Goal: Use online tool/utility: Utilize a website feature to perform a specific function

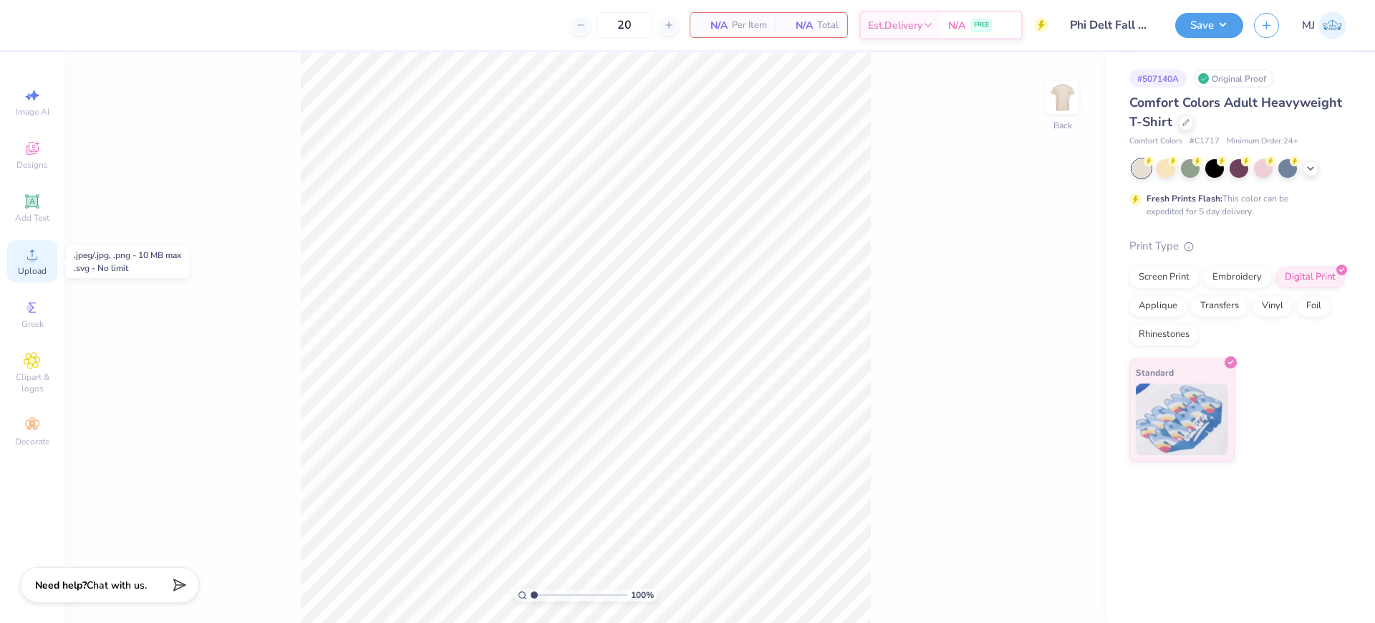
click at [23, 251] on div "Upload" at bounding box center [32, 261] width 50 height 42
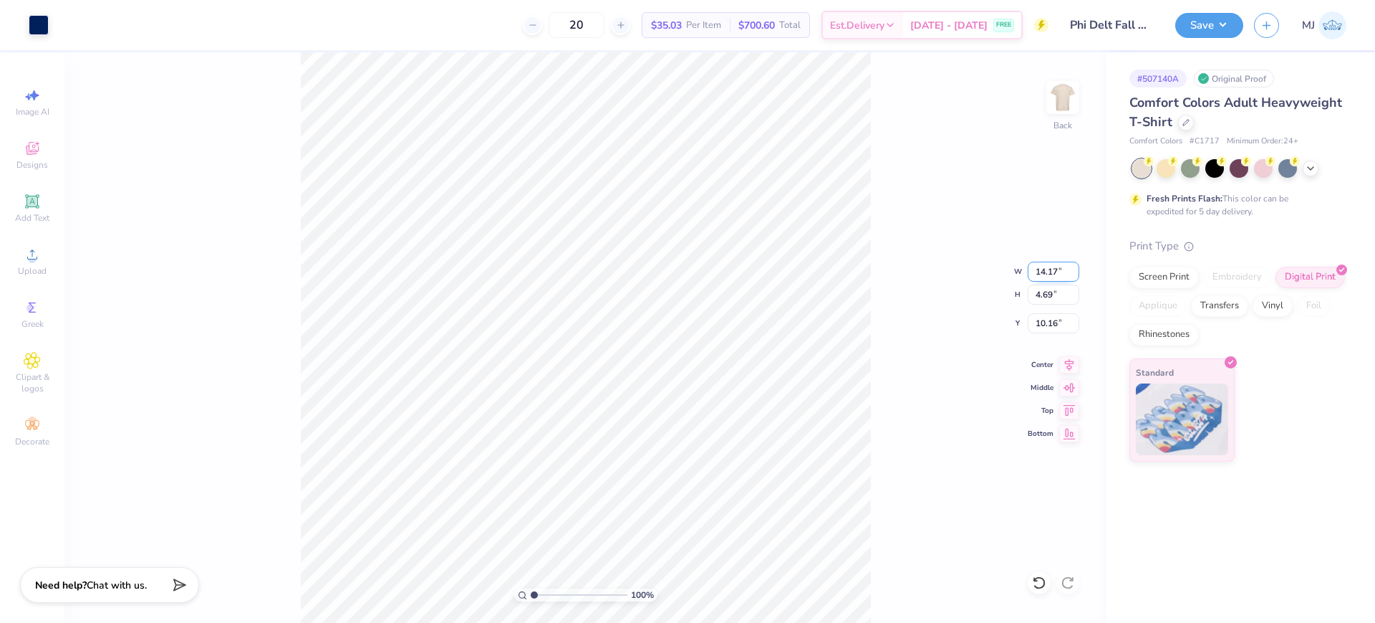
click at [1042, 266] on input "14.17" at bounding box center [1054, 271] width 52 height 20
type input "3.50"
type input "1.16"
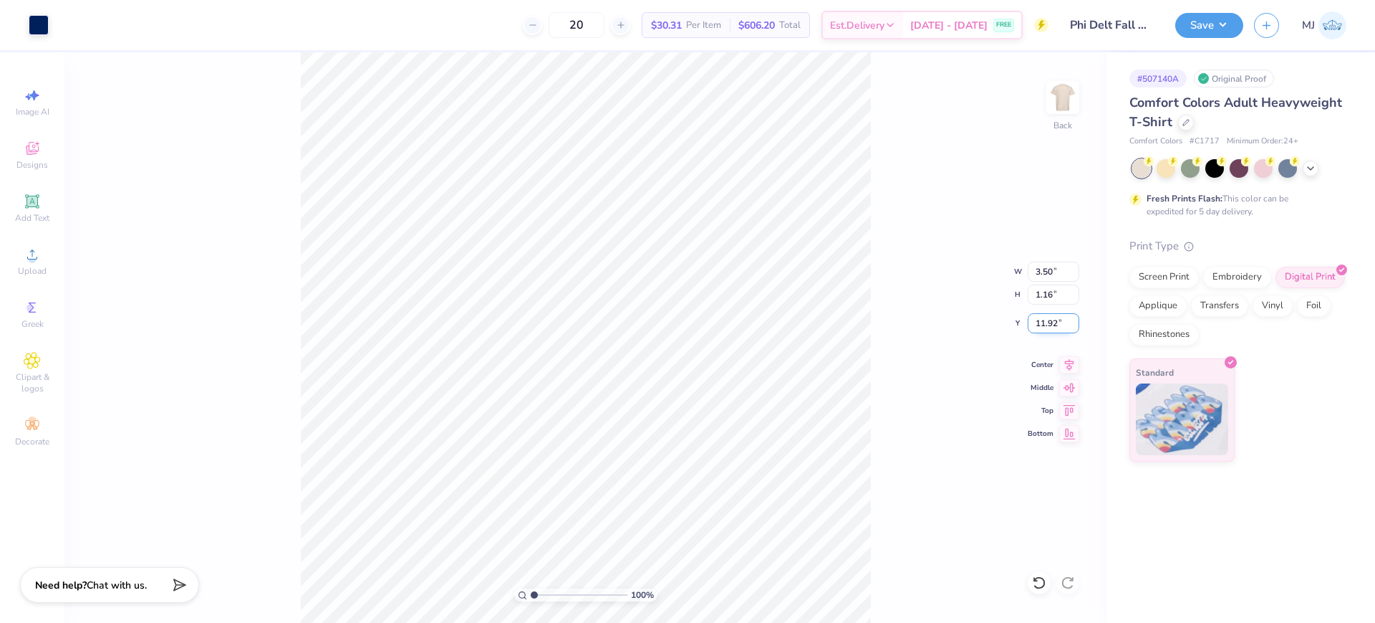
click at [1045, 320] on input "11.92" at bounding box center [1054, 323] width 52 height 20
type input "3.00"
click at [956, 379] on div "100 % Back W 3.50 3.50 " H 1.16 1.16 " Y 3.00 3.00 " Center Middle Top Bottom" at bounding box center [585, 337] width 1042 height 570
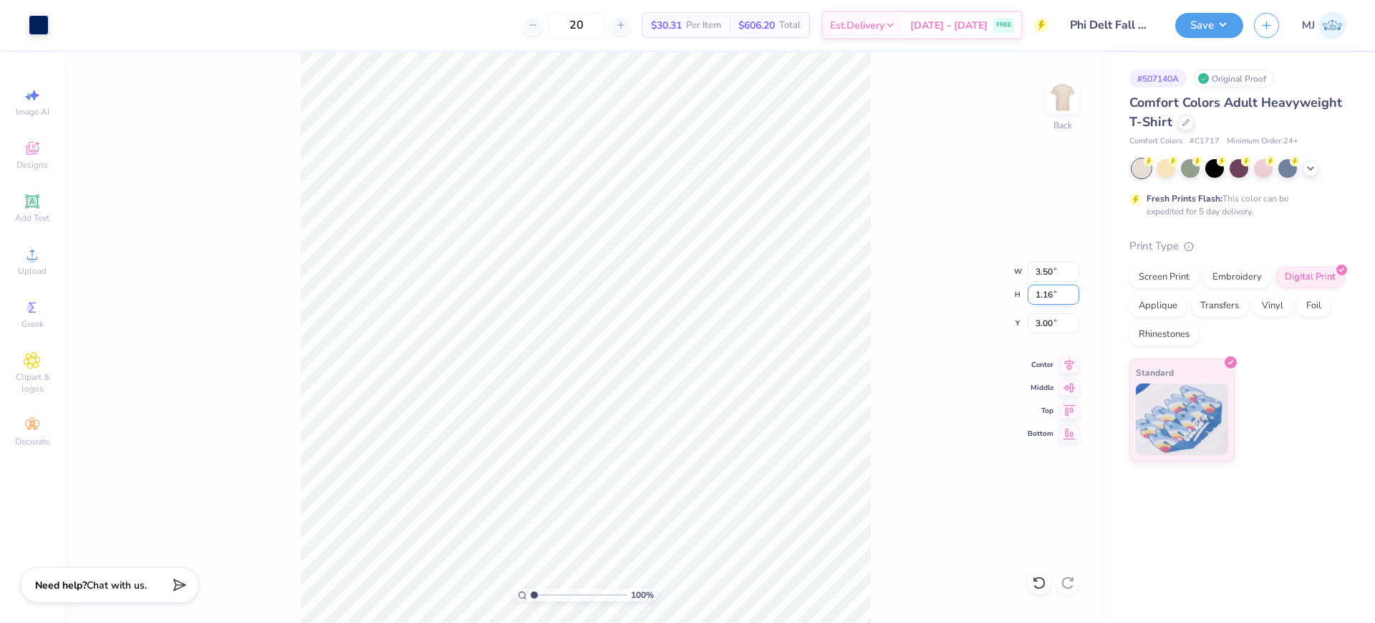
click at [1049, 290] on input "1.16" at bounding box center [1054, 294] width 52 height 20
click at [1047, 293] on input "1.16" at bounding box center [1054, 294] width 52 height 20
click at [1047, 292] on input "1.16" at bounding box center [1054, 294] width 52 height 20
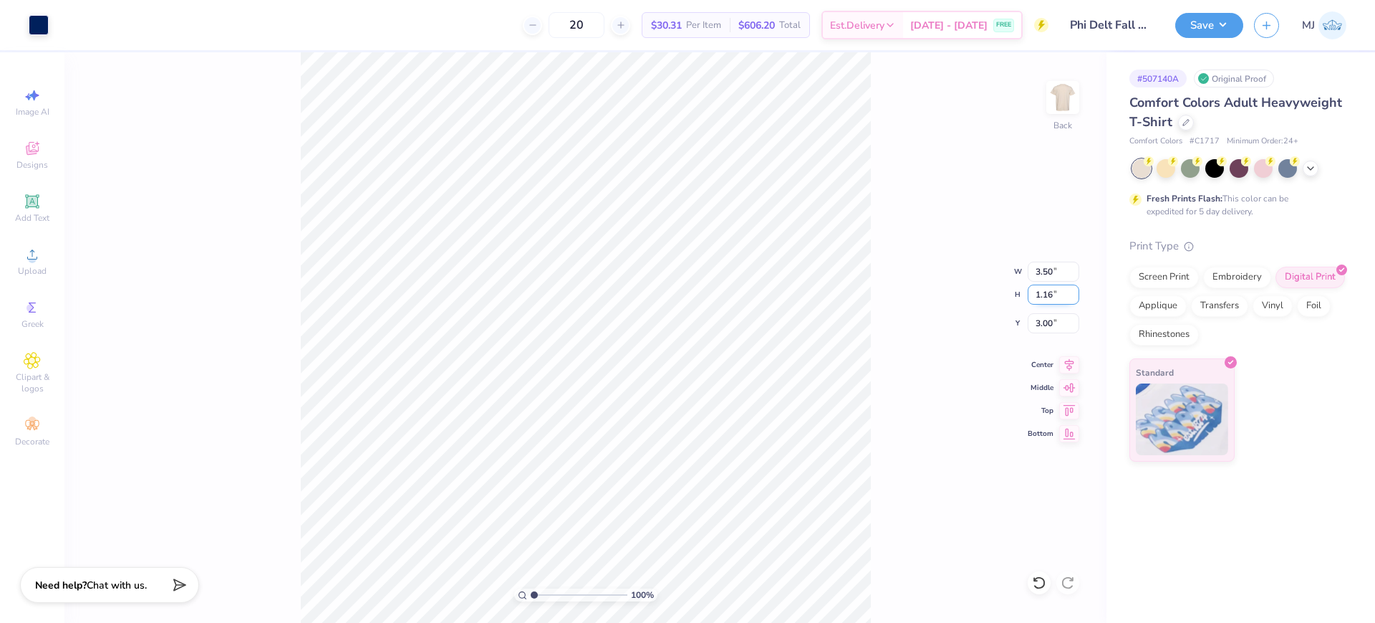
click at [1047, 292] on input "1.16" at bounding box center [1054, 294] width 52 height 20
type input "3.5"
type input "10.58"
type input "3.50"
type input "1.83"
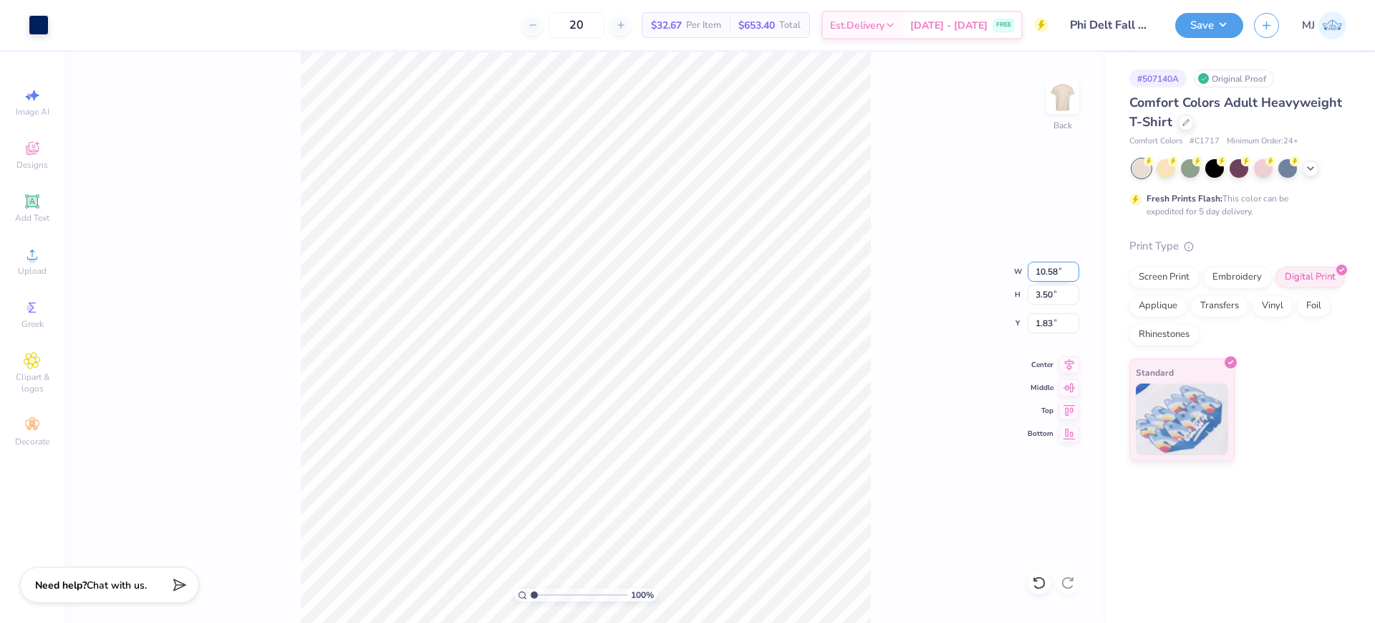
click at [1044, 271] on input "10.58" at bounding box center [1054, 271] width 52 height 20
type input "5.00"
type input "1.65"
type input "2.75"
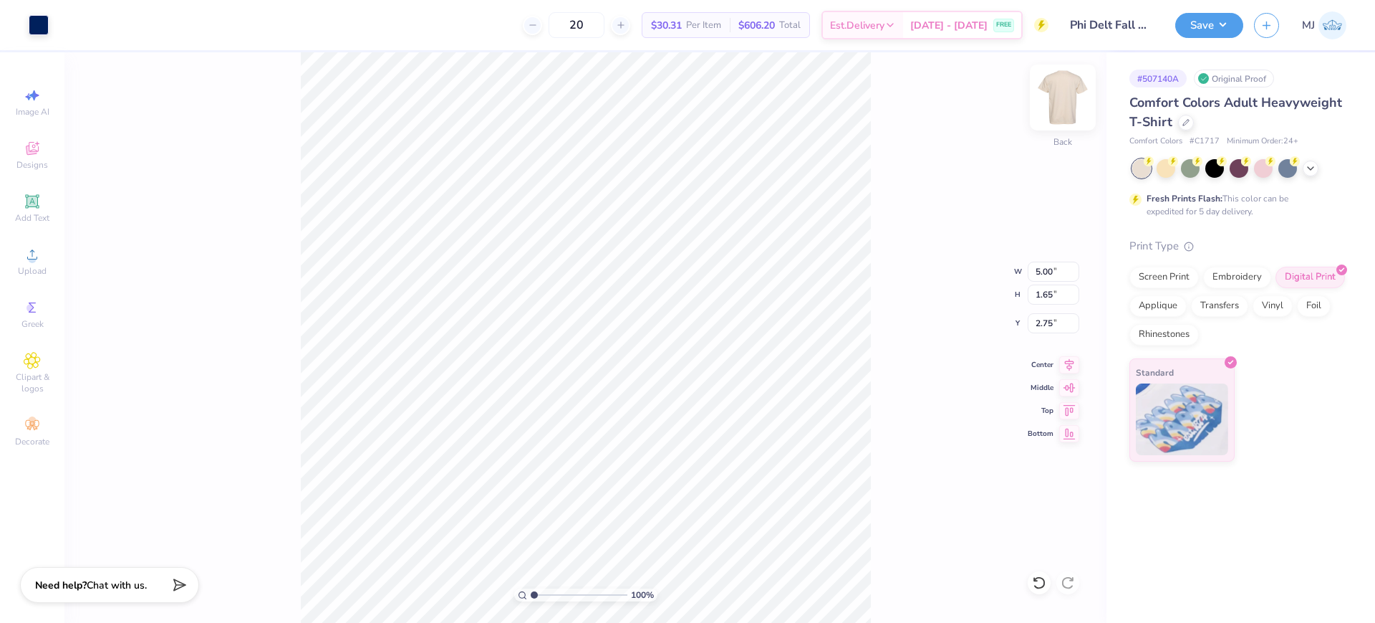
click at [1061, 105] on img at bounding box center [1062, 97] width 57 height 57
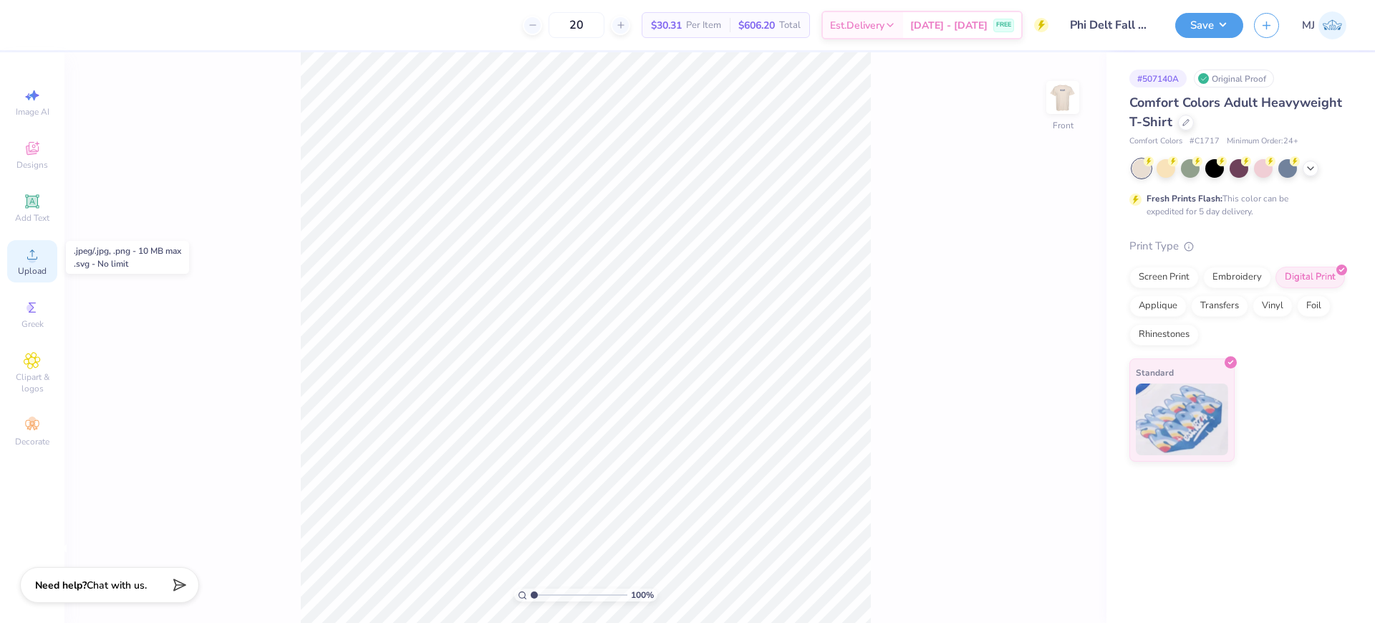
click at [38, 264] on div "Upload" at bounding box center [32, 261] width 50 height 42
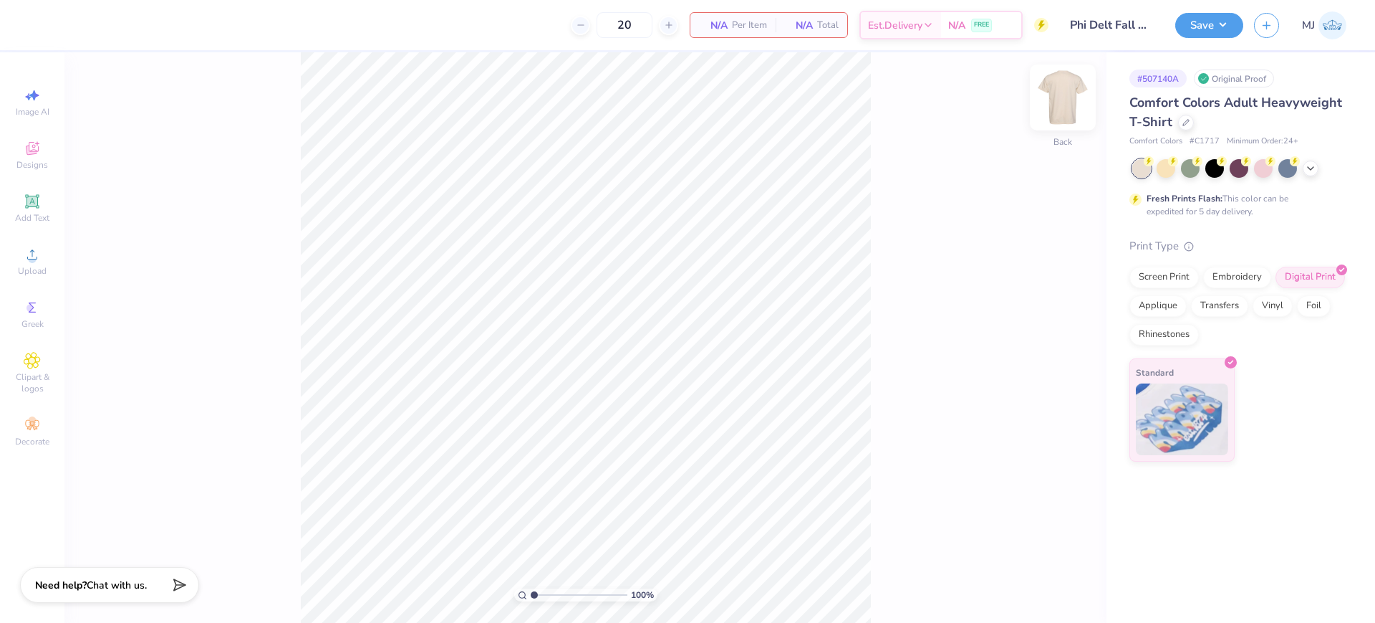
click at [1062, 105] on img at bounding box center [1062, 97] width 57 height 57
click at [42, 259] on div "Upload" at bounding box center [32, 261] width 50 height 42
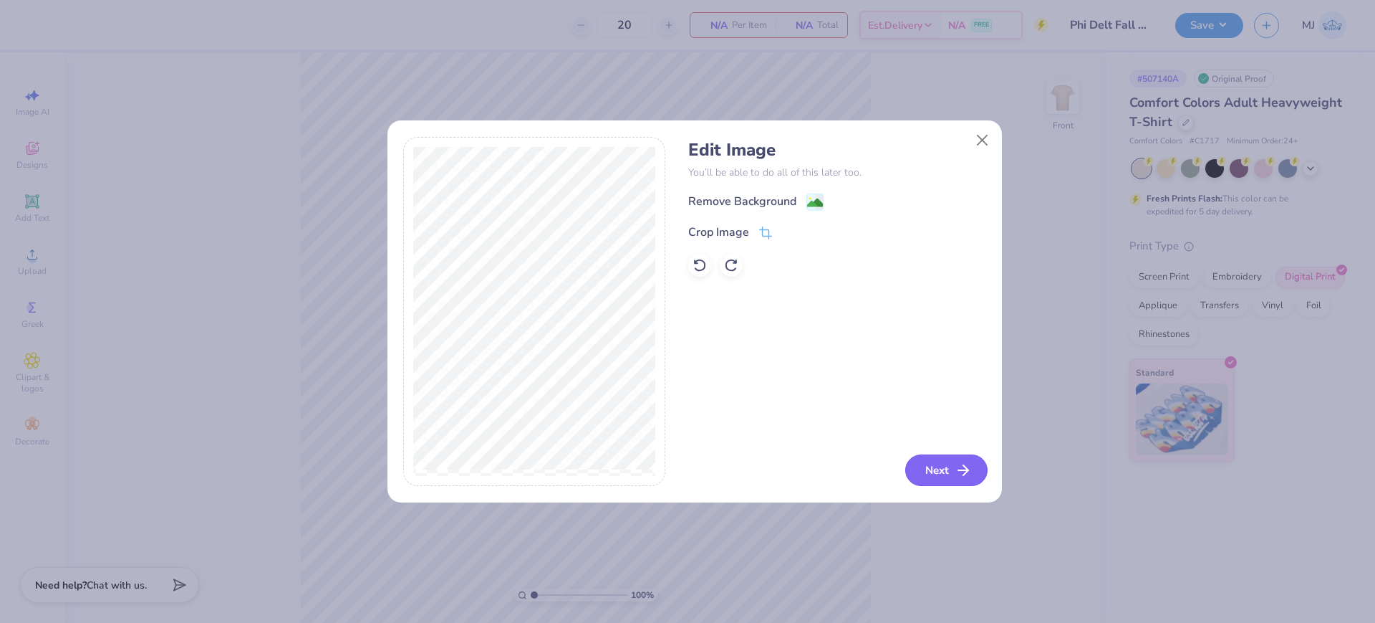
click at [933, 474] on button "Next" at bounding box center [947, 470] width 82 height 32
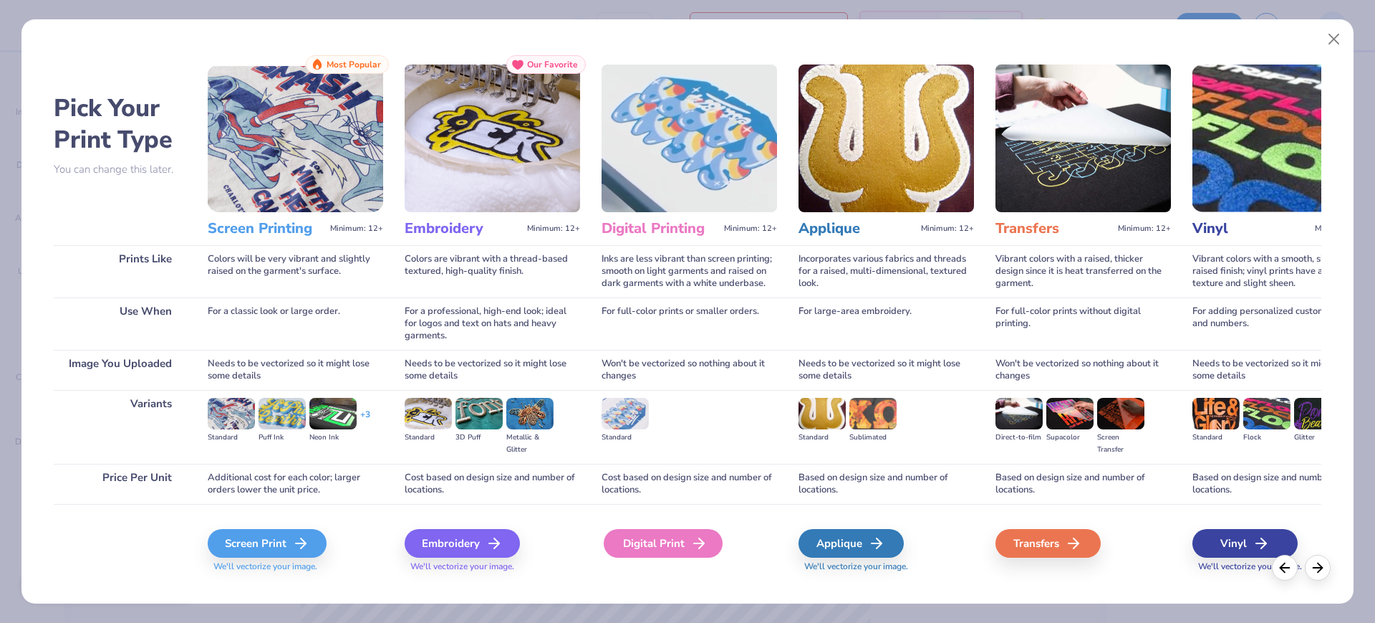
click at [669, 542] on div "Digital Print" at bounding box center [663, 543] width 119 height 29
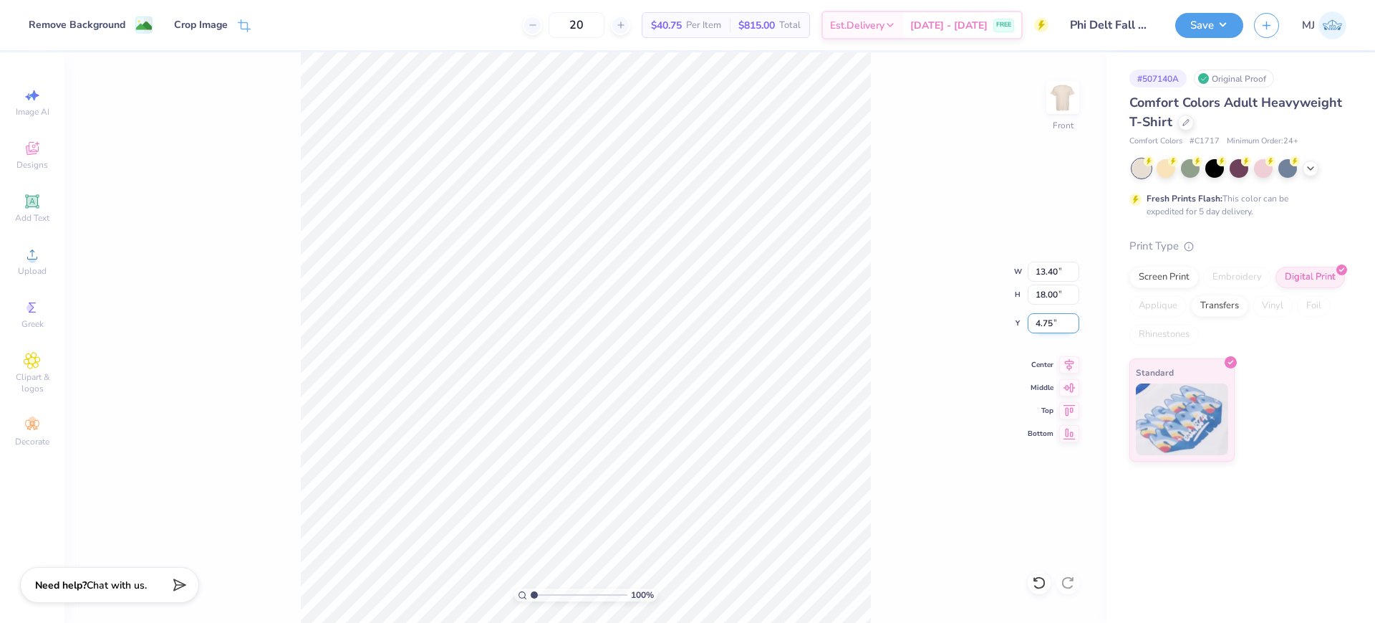
click at [1047, 327] on input "4.75" at bounding box center [1054, 323] width 52 height 20
click at [956, 363] on div "100 % Front W 13.40 13.40 " H 18.00 18.00 " Y 4.75 4.75 " Center Middle Top Bot…" at bounding box center [585, 337] width 1042 height 570
click at [958, 295] on div "100 % Front W 13.40 13.40 " H 18.00 18.00 " Y 4.75 4.75 " Center Middle Top Bot…" at bounding box center [585, 337] width 1042 height 570
click at [1043, 320] on input "4.75" at bounding box center [1054, 323] width 52 height 20
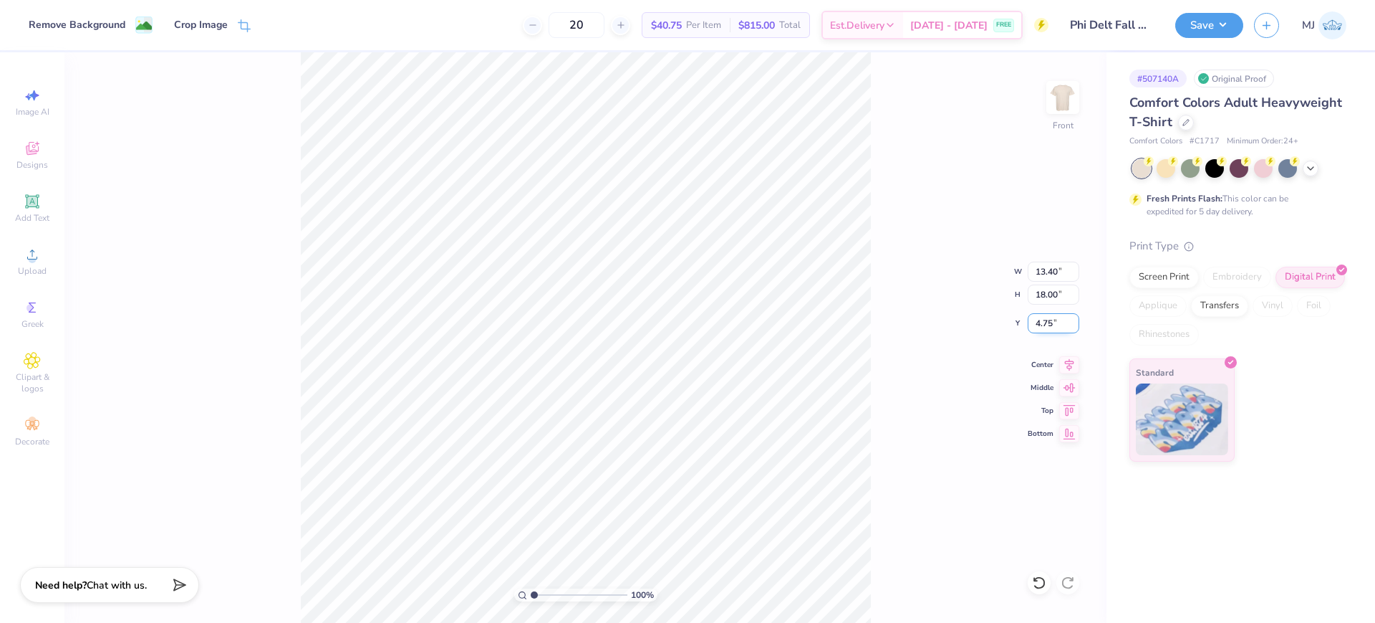
click at [1043, 320] on input "4.75" at bounding box center [1054, 323] width 52 height 20
type input "4.00"
click at [1017, 361] on div "100 % Front W 13.40 13.40 " H 18.00 18.00 " Y 4.00 4.00 " Center Middle Top Bot…" at bounding box center [585, 337] width 1042 height 570
click at [1066, 102] on img at bounding box center [1062, 97] width 57 height 57
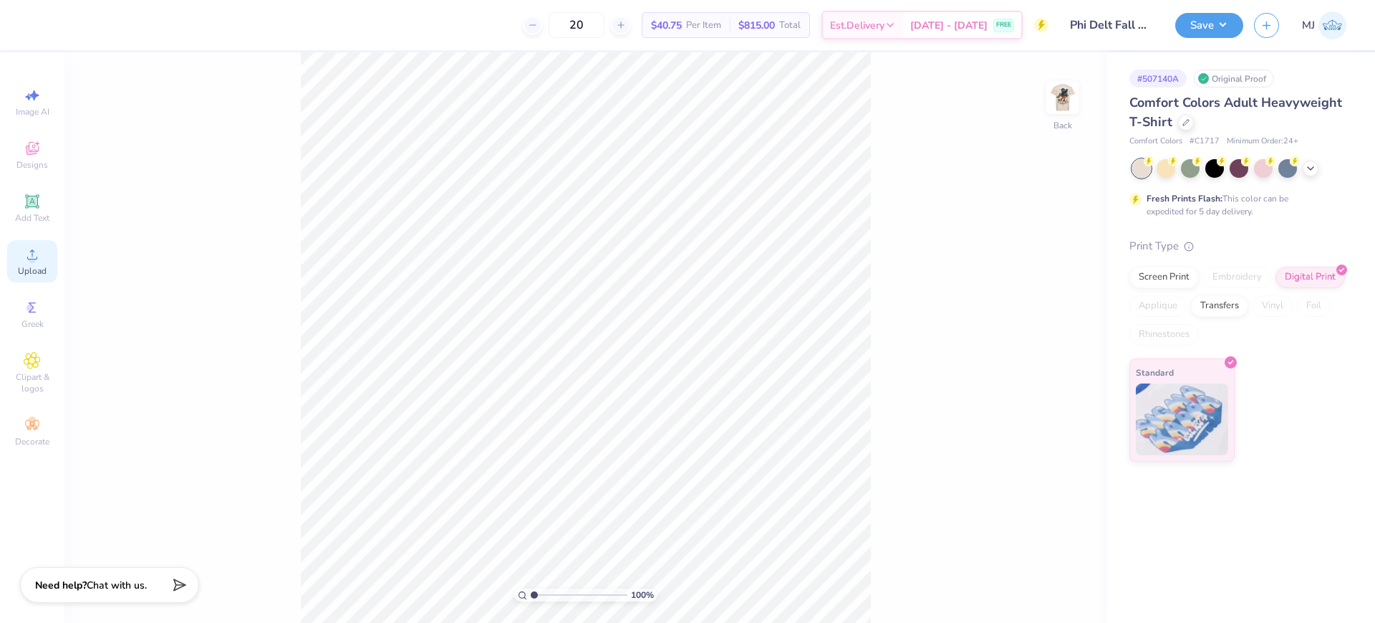
click at [21, 259] on div "Upload" at bounding box center [32, 261] width 50 height 42
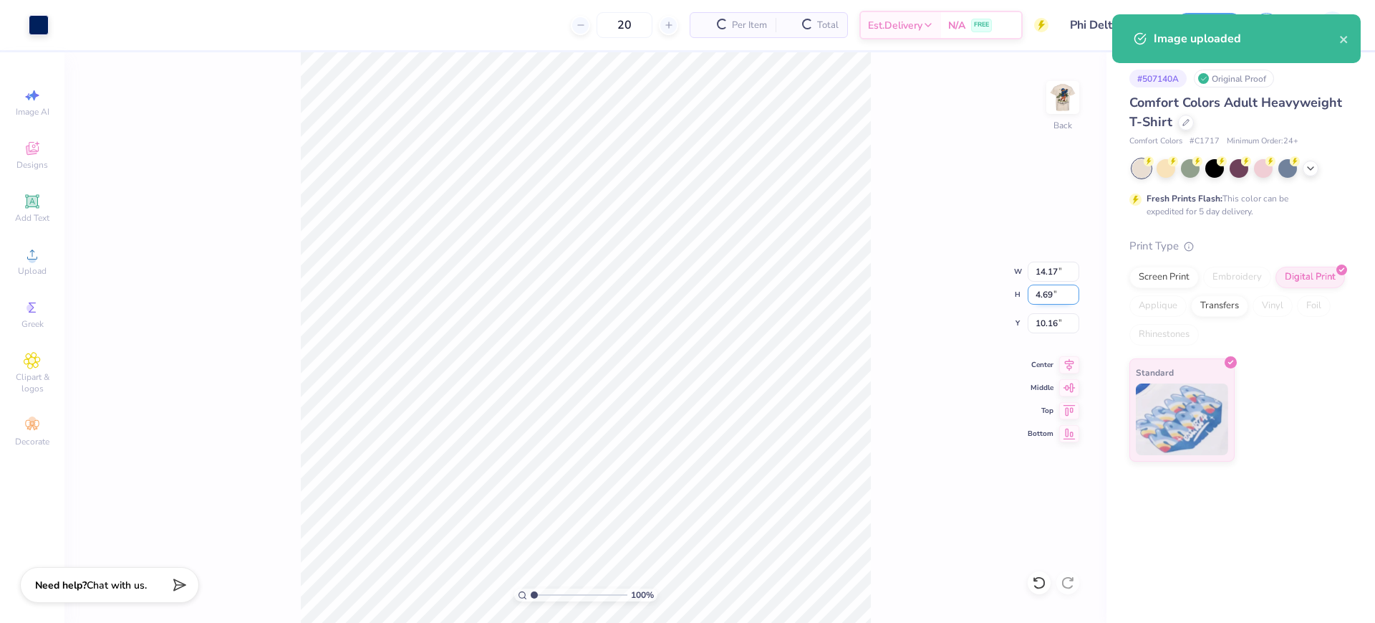
click at [1045, 294] on input "4.69" at bounding box center [1054, 294] width 52 height 20
click at [1052, 274] on input "14.17" at bounding box center [1054, 271] width 52 height 20
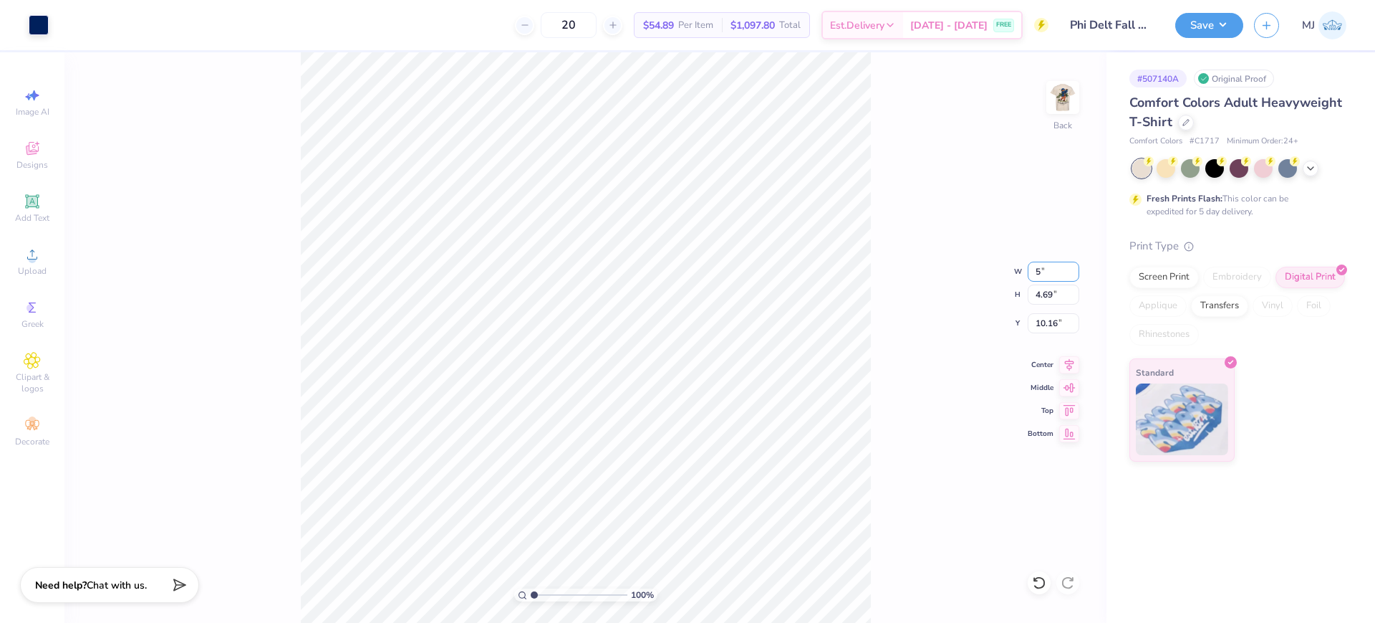
type input "5.00"
type input "1.65"
click at [1050, 326] on input "11.67" at bounding box center [1054, 323] width 52 height 20
click at [1048, 325] on input "11.67" at bounding box center [1054, 323] width 52 height 20
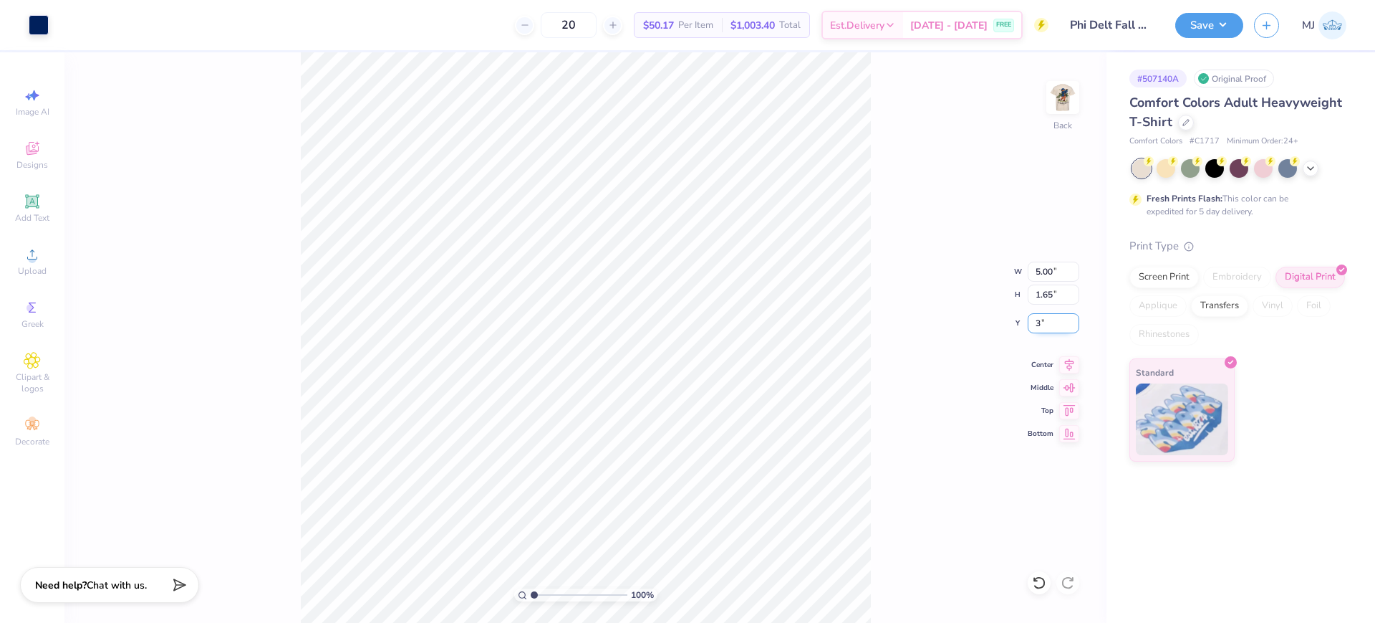
type input "3.00"
click at [1066, 95] on img at bounding box center [1062, 97] width 57 height 57
drag, startPoint x: 1224, startPoint y: 26, endPoint x: 1217, endPoint y: 39, distance: 15.1
click at [1223, 26] on button "Save" at bounding box center [1210, 25] width 68 height 25
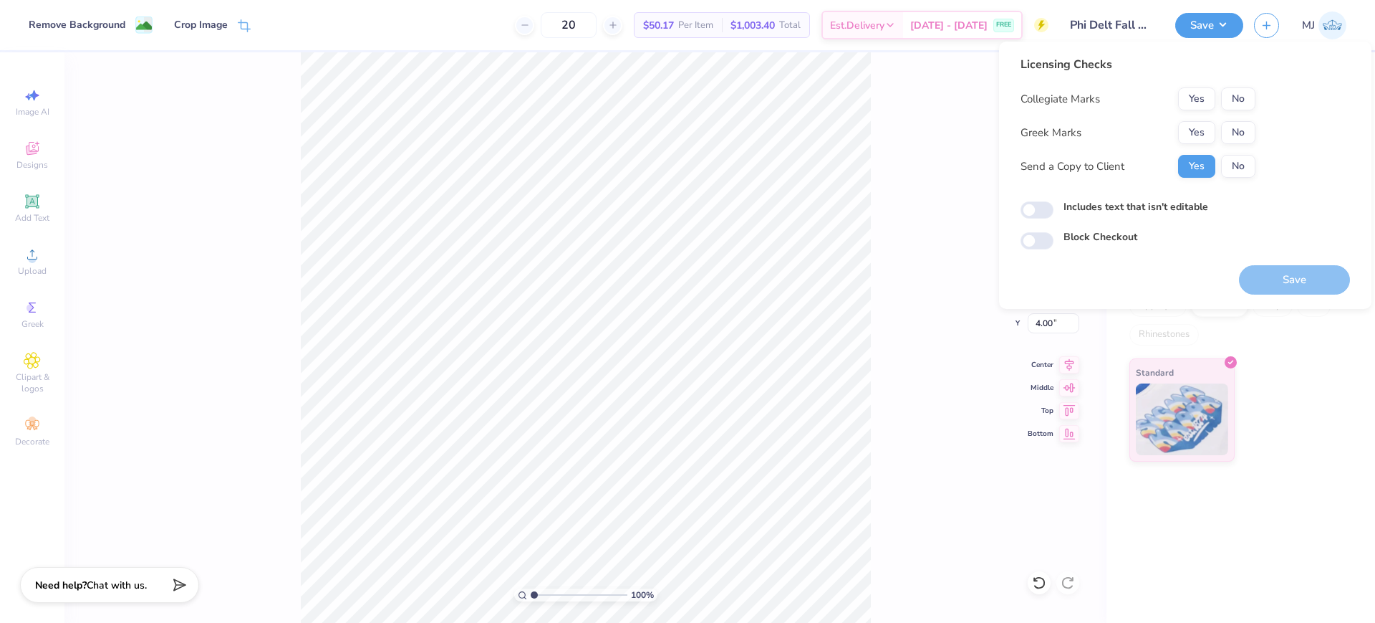
click at [1194, 133] on button "Yes" at bounding box center [1196, 132] width 37 height 23
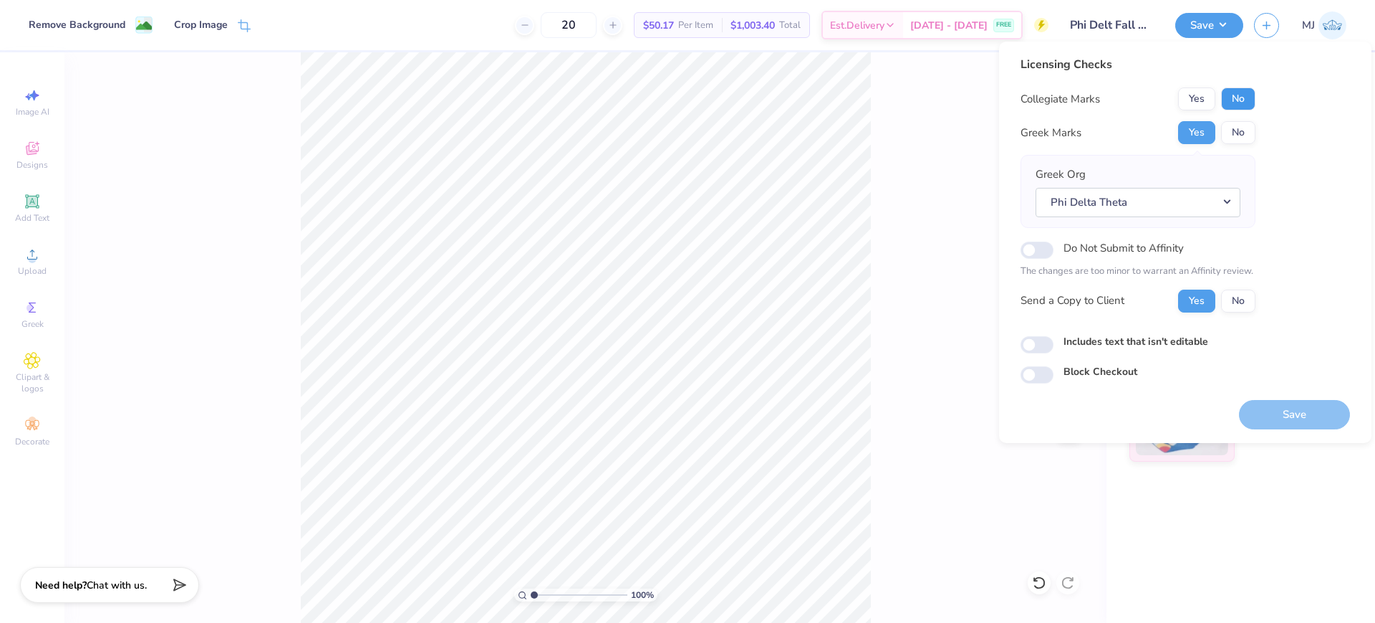
click at [1234, 101] on button "No" at bounding box center [1238, 98] width 34 height 23
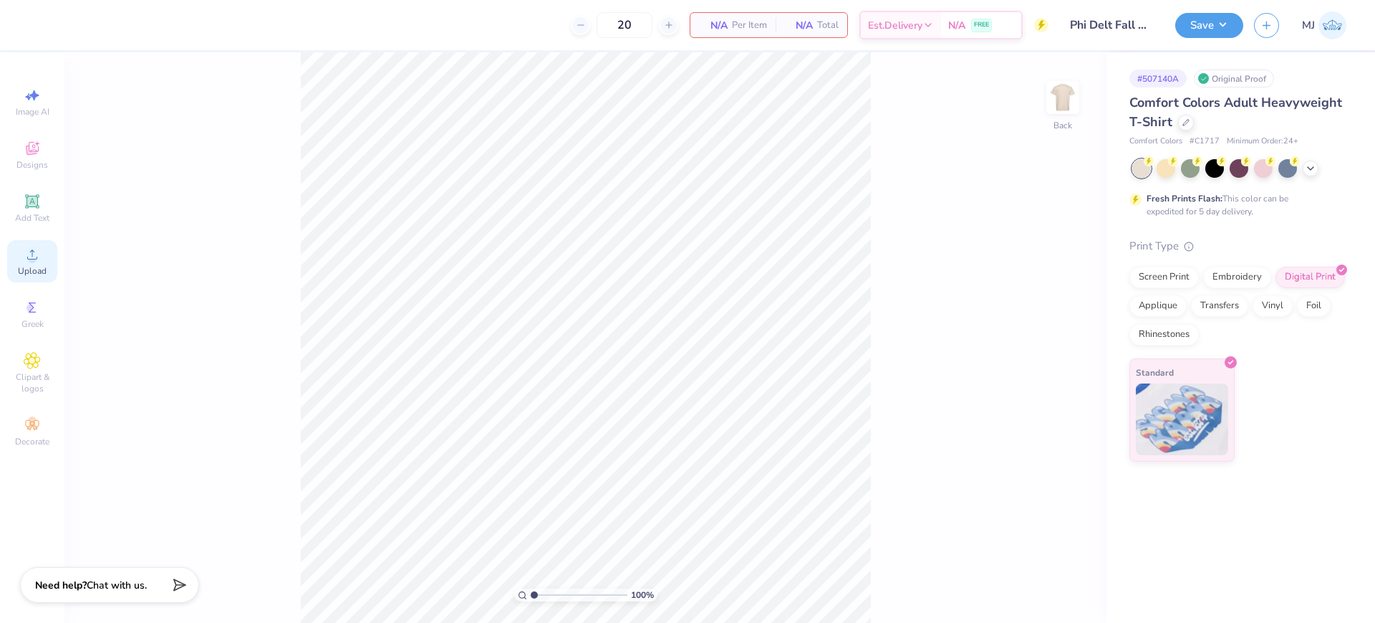
click at [29, 255] on icon at bounding box center [32, 254] width 17 height 17
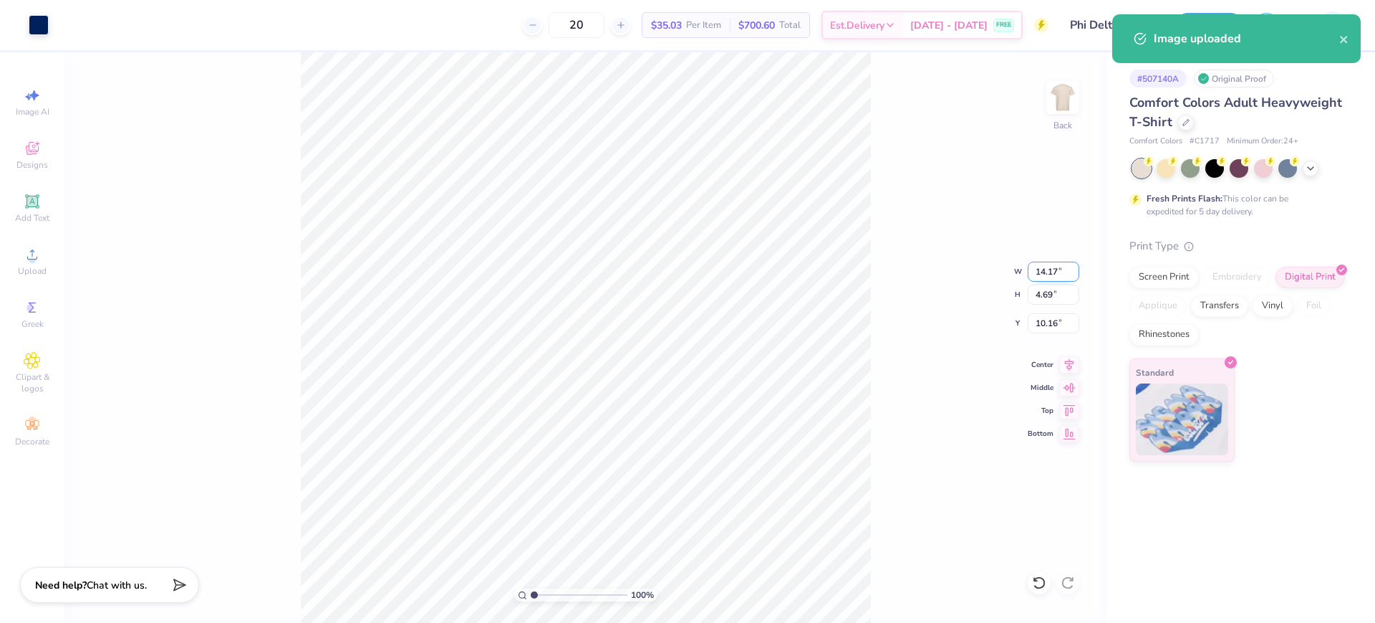
click at [1046, 275] on input "14.17" at bounding box center [1054, 271] width 52 height 20
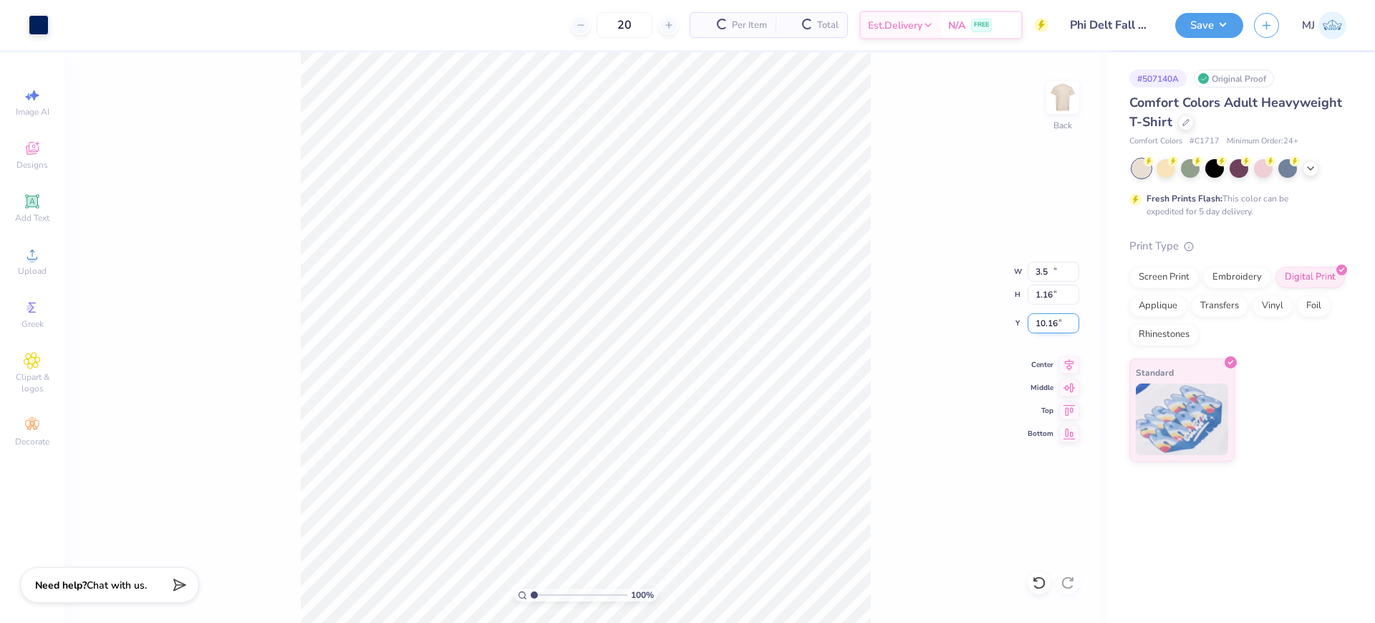
type input "3.50"
type input "1.16"
click at [1045, 322] on input "11.92" at bounding box center [1054, 323] width 52 height 20
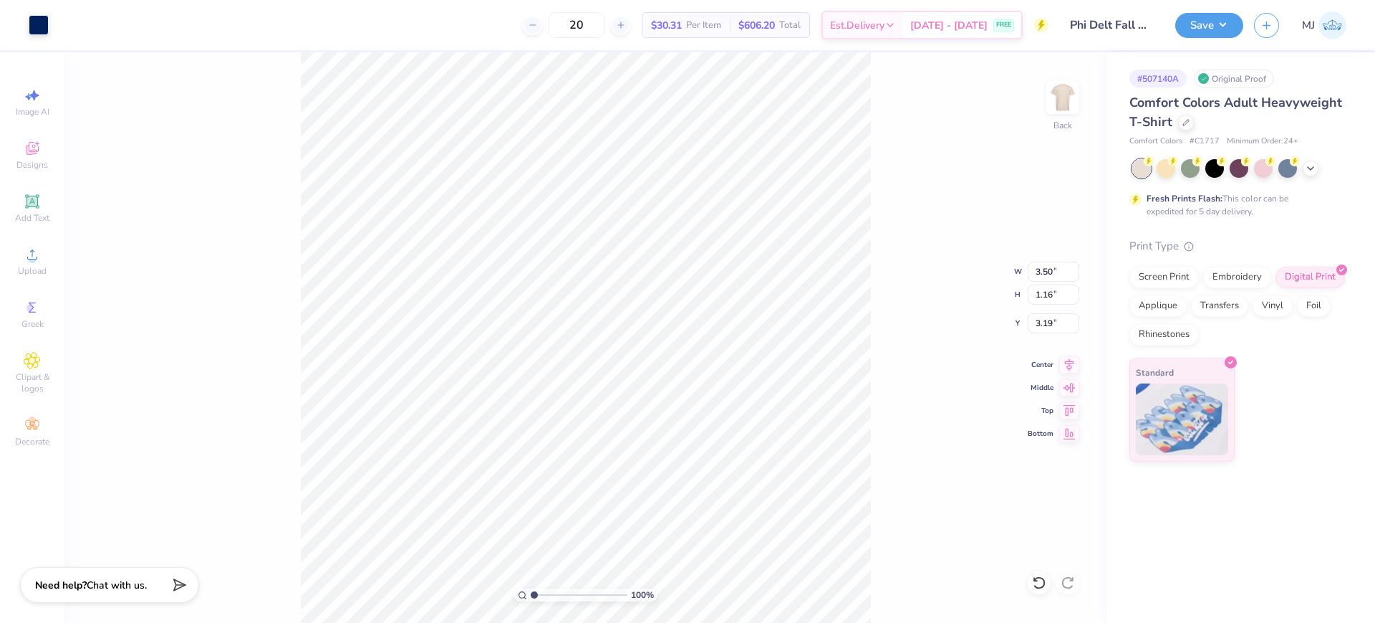
type input "3.00"
click at [1067, 105] on img at bounding box center [1062, 97] width 57 height 57
click at [39, 256] on icon at bounding box center [32, 254] width 17 height 17
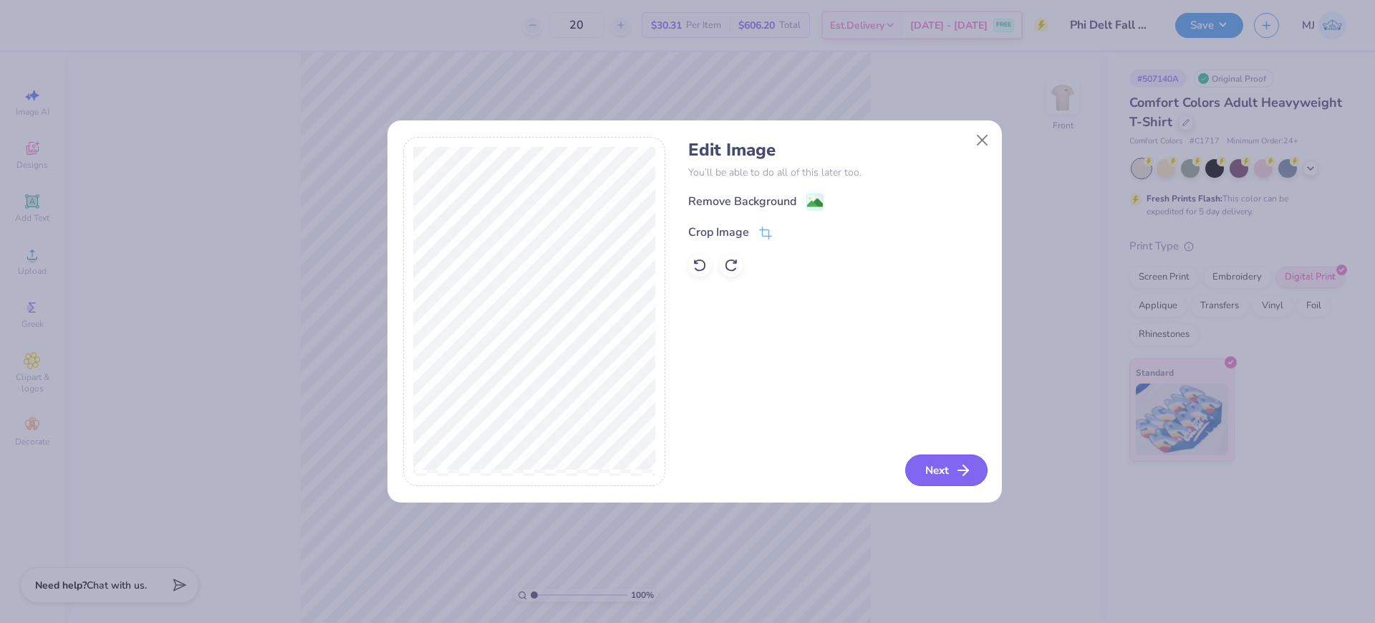
click at [941, 463] on button "Next" at bounding box center [947, 470] width 82 height 32
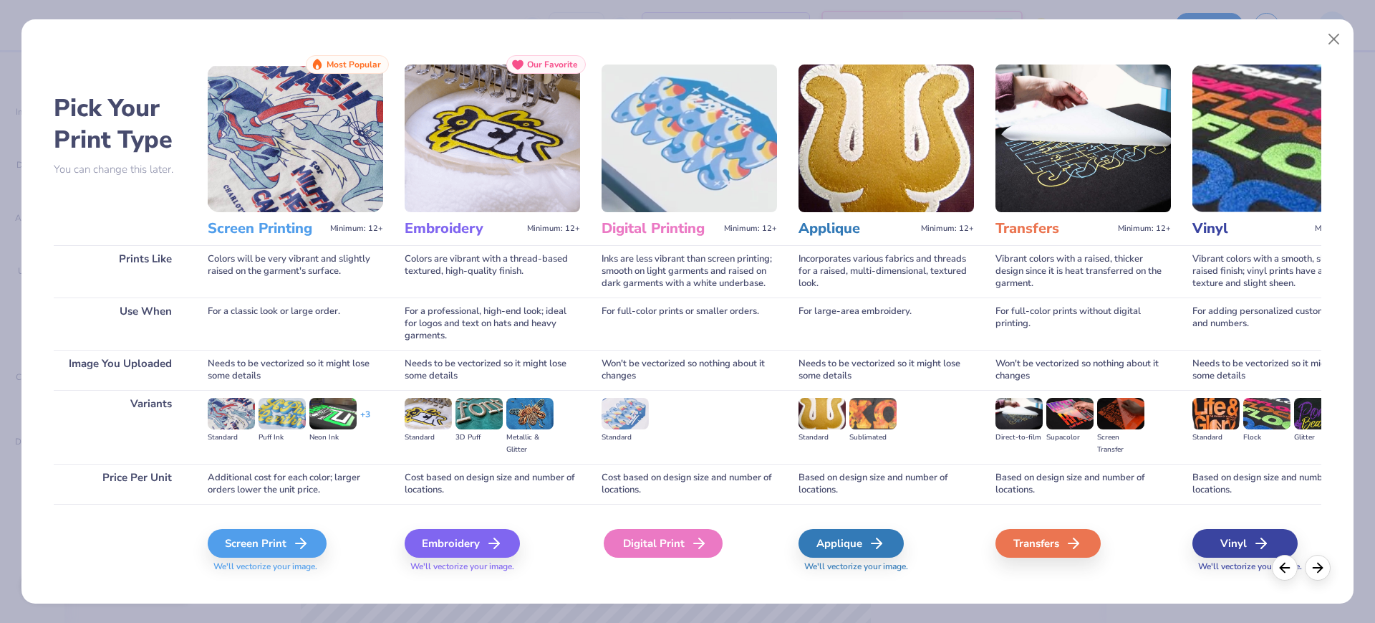
click at [653, 531] on div "Digital Print" at bounding box center [663, 543] width 119 height 29
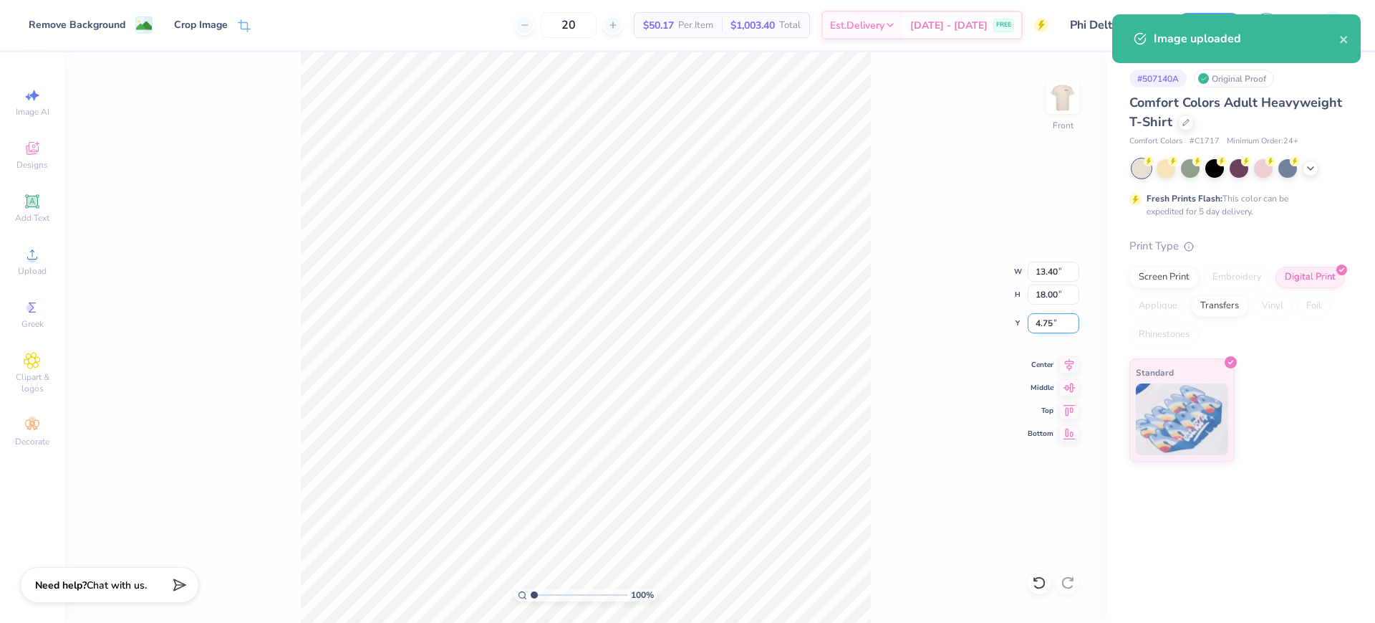
click at [1047, 318] on input "4.75" at bounding box center [1054, 323] width 52 height 20
click at [1046, 318] on input "4.75" at bounding box center [1054, 323] width 52 height 20
type input "4.00"
click at [1048, 363] on span "Center" at bounding box center [1041, 362] width 26 height 10
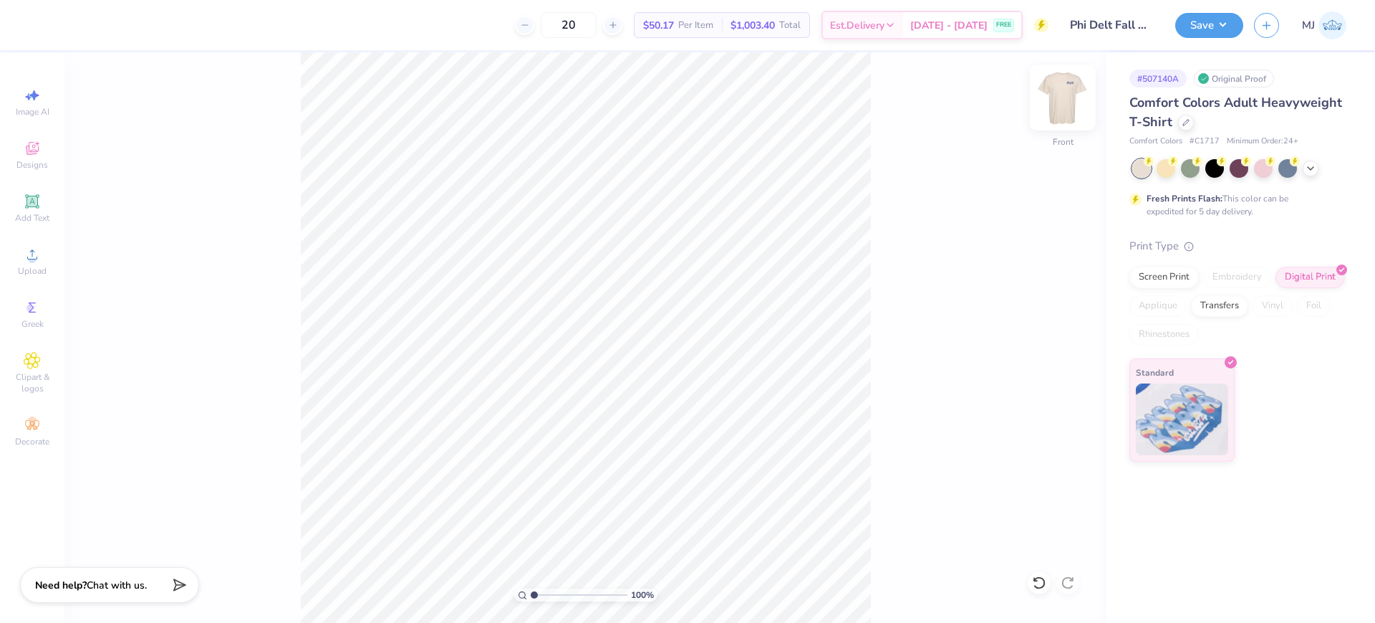
click at [1065, 97] on img at bounding box center [1062, 97] width 57 height 57
click at [1060, 98] on img at bounding box center [1062, 97] width 57 height 57
click at [1044, 321] on input "3.96" at bounding box center [1054, 323] width 52 height 20
click at [1044, 320] on input "3.96" at bounding box center [1054, 323] width 52 height 20
type input "4.00"
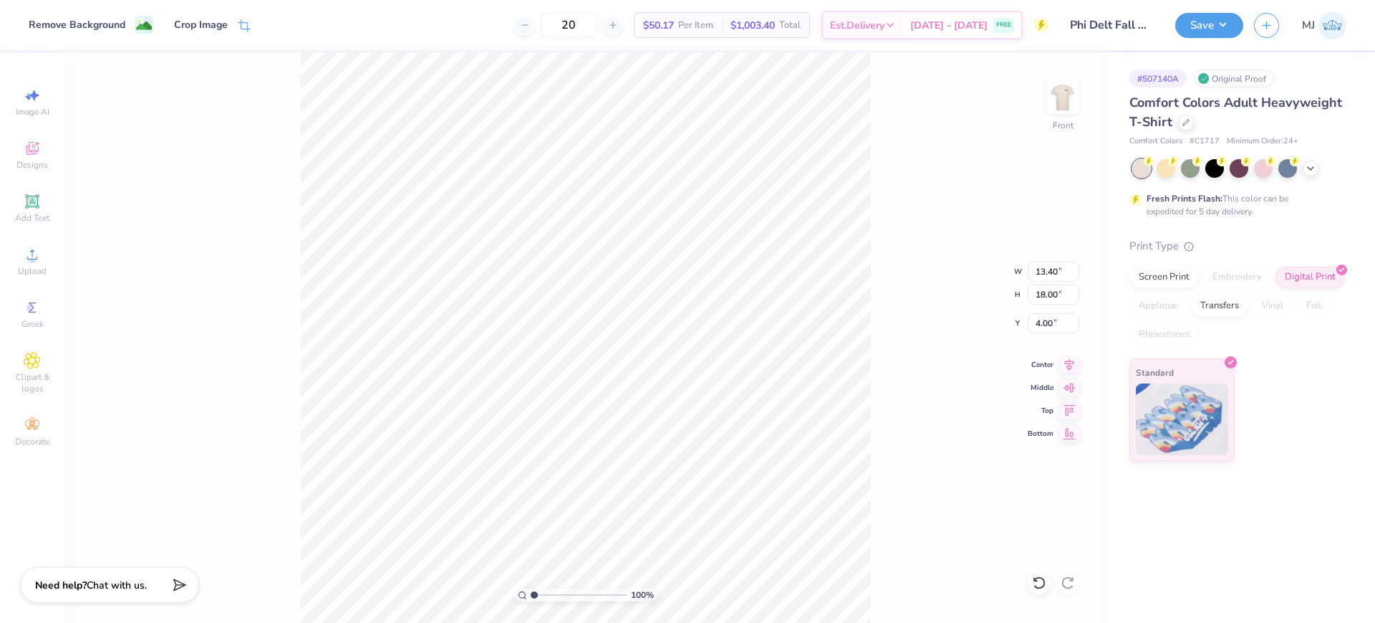
click at [965, 334] on div "100 % Front W 13.40 13.40 " H 18.00 18.00 " Y 4.00 4.00 " Center Middle Top Bot…" at bounding box center [585, 337] width 1042 height 570
click at [974, 206] on div "100 % Front W 13.40 13.40 " H 18.00 18.00 " Y 4.00 4.00 " Center Middle Top Bot…" at bounding box center [585, 337] width 1042 height 570
click at [1061, 106] on img at bounding box center [1062, 97] width 57 height 57
click at [990, 186] on div "100 % Back W 3.50 3.50 " H 1.16 1.16 " Y 3.00 3.00 " Center Middle Top Bottom" at bounding box center [585, 337] width 1042 height 570
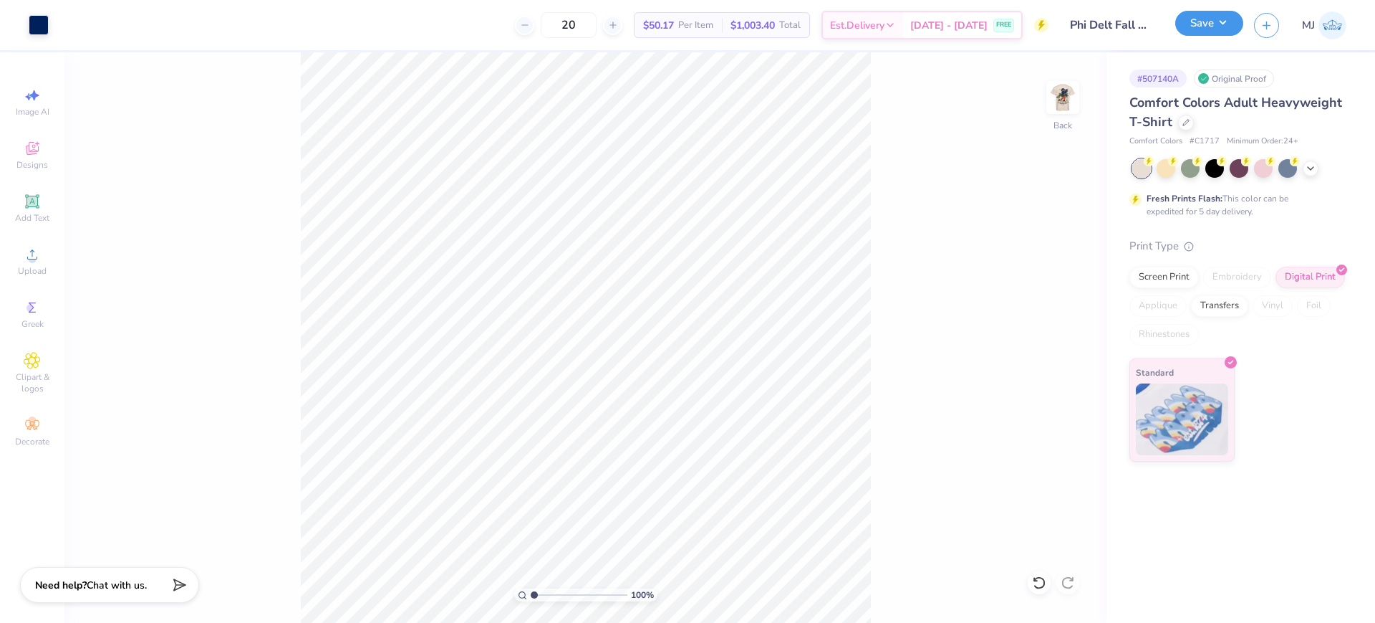
click at [1224, 28] on button "Save" at bounding box center [1210, 23] width 68 height 25
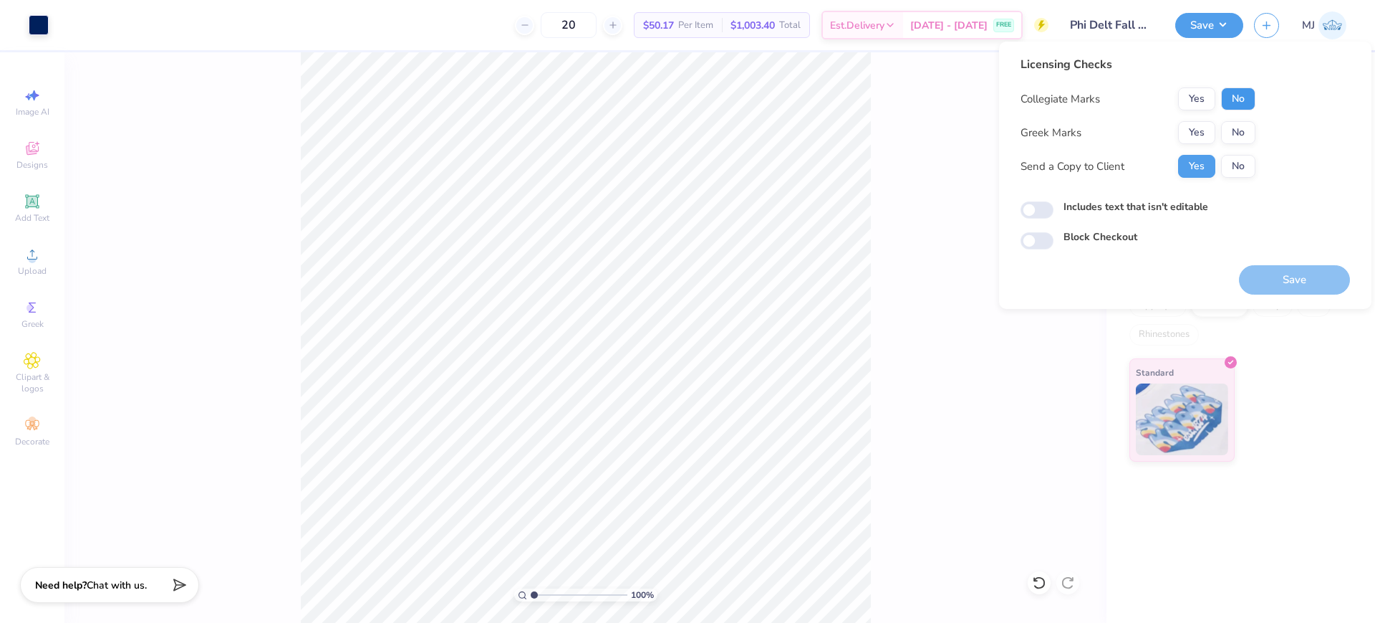
click at [1238, 100] on button "No" at bounding box center [1238, 98] width 34 height 23
click at [1191, 132] on button "Yes" at bounding box center [1196, 132] width 37 height 23
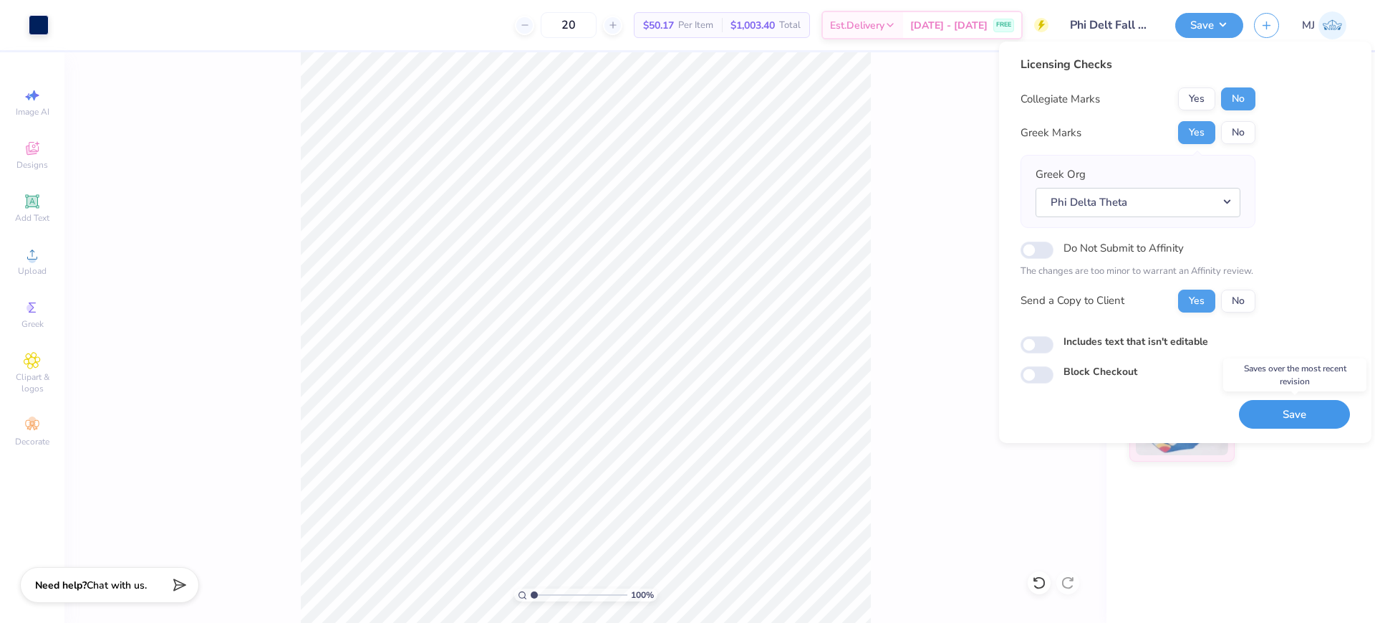
click at [1312, 421] on button "Save" at bounding box center [1294, 414] width 111 height 29
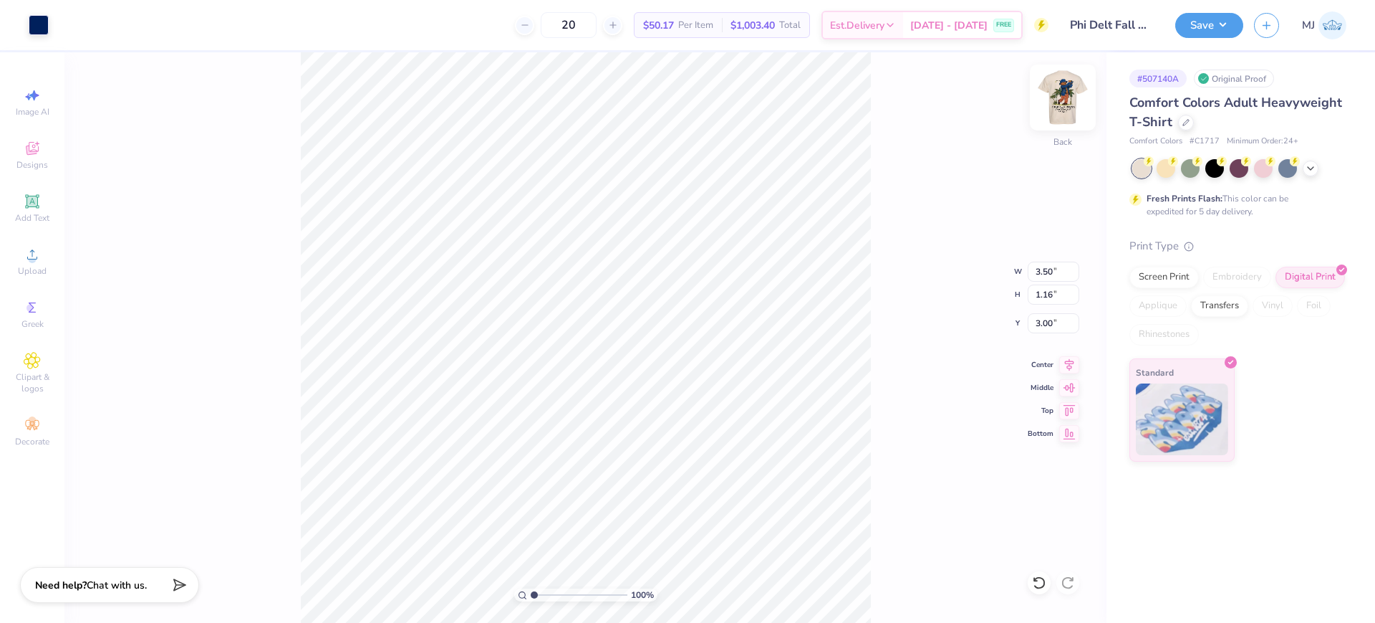
click at [1070, 100] on img at bounding box center [1062, 97] width 57 height 57
type input "3.96"
drag, startPoint x: 1049, startPoint y: 295, endPoint x: 1029, endPoint y: 295, distance: 19.3
click at [1029, 295] on input "18.00" at bounding box center [1054, 294] width 52 height 20
click at [1044, 289] on input "18.00" at bounding box center [1054, 294] width 52 height 20
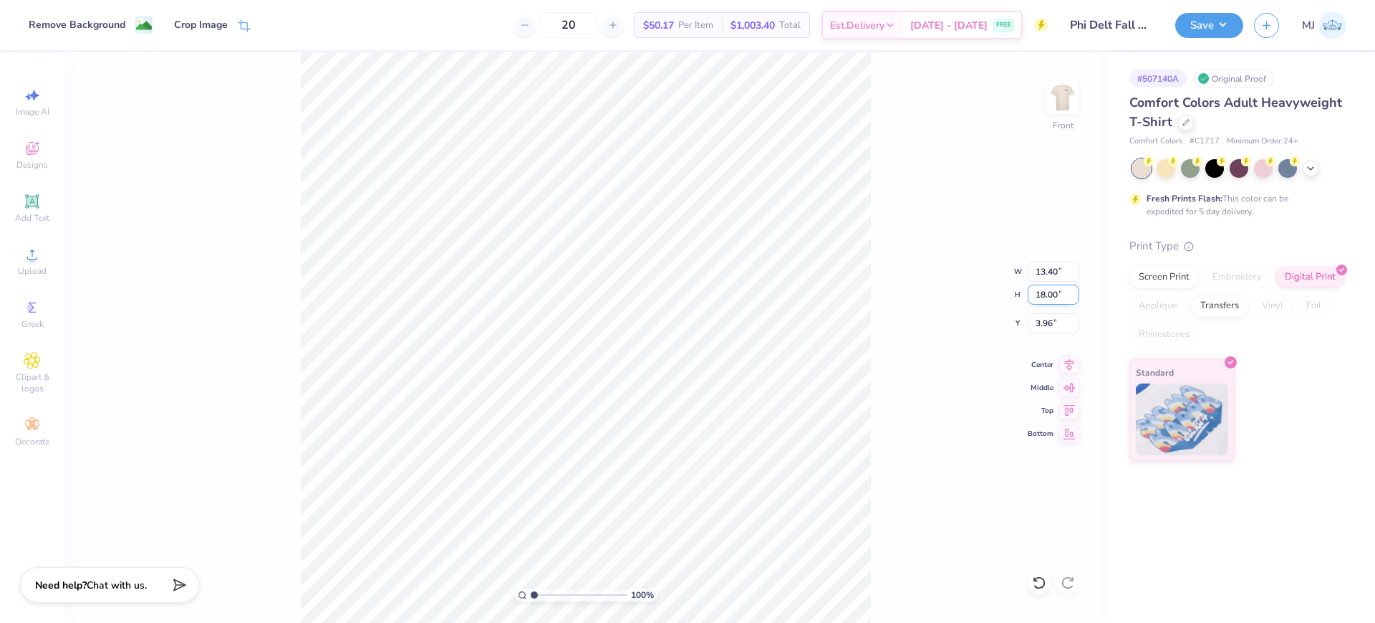
click at [1045, 288] on input "18.00" at bounding box center [1054, 294] width 52 height 20
click at [1042, 292] on input "18.00" at bounding box center [1054, 294] width 52 height 20
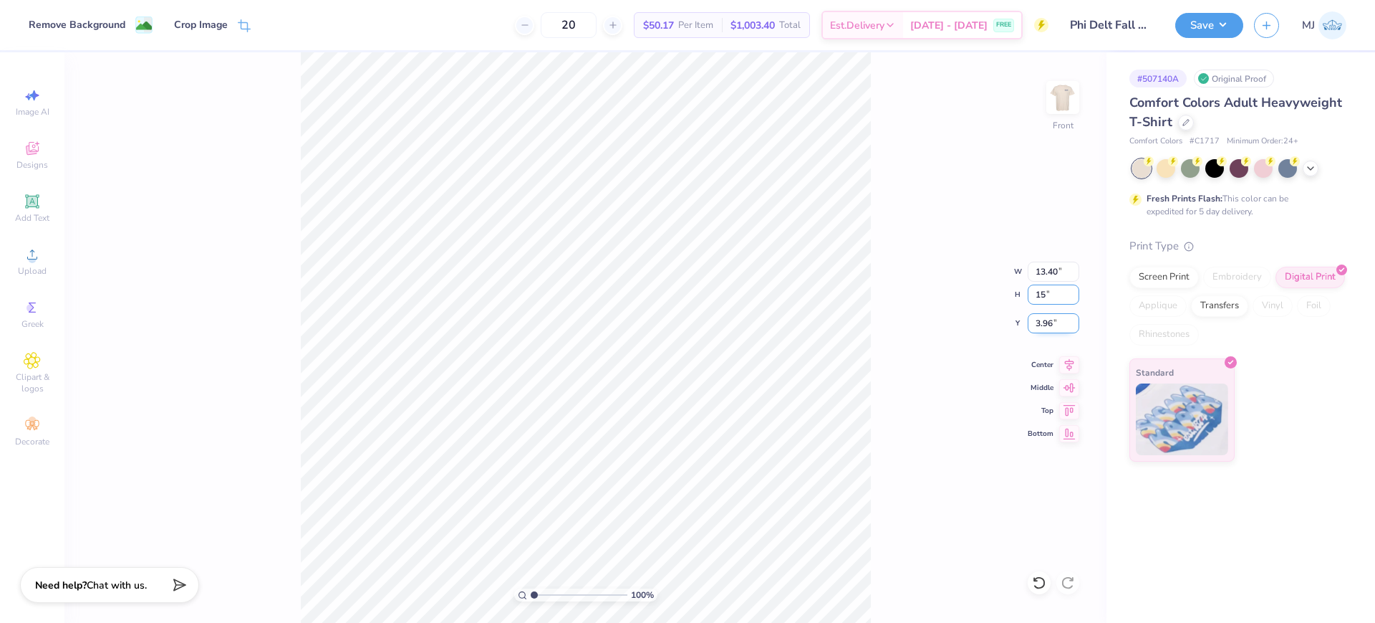
type input "15"
type input "11.17"
type input "15.00"
click at [1042, 320] on input "5.46" at bounding box center [1054, 323] width 52 height 20
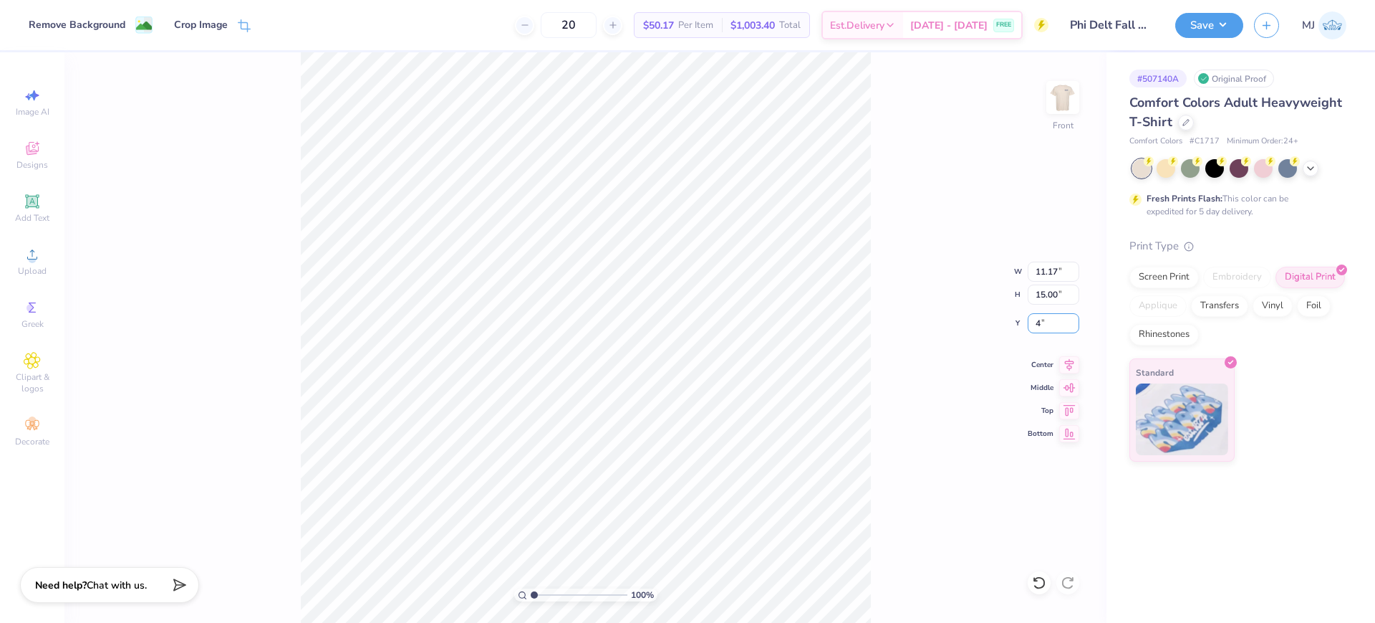
type input "4.00"
click at [932, 340] on div "100 % Front W 11.17 11.17 " H 15.00 15.00 " Y 4.00 4.00 " Center Middle Top Bot…" at bounding box center [585, 337] width 1042 height 570
click at [1045, 287] on input "15.00" at bounding box center [1054, 294] width 52 height 20
click at [1047, 287] on input "15.00" at bounding box center [1054, 294] width 52 height 20
click at [1049, 285] on input "15.00" at bounding box center [1054, 294] width 52 height 20
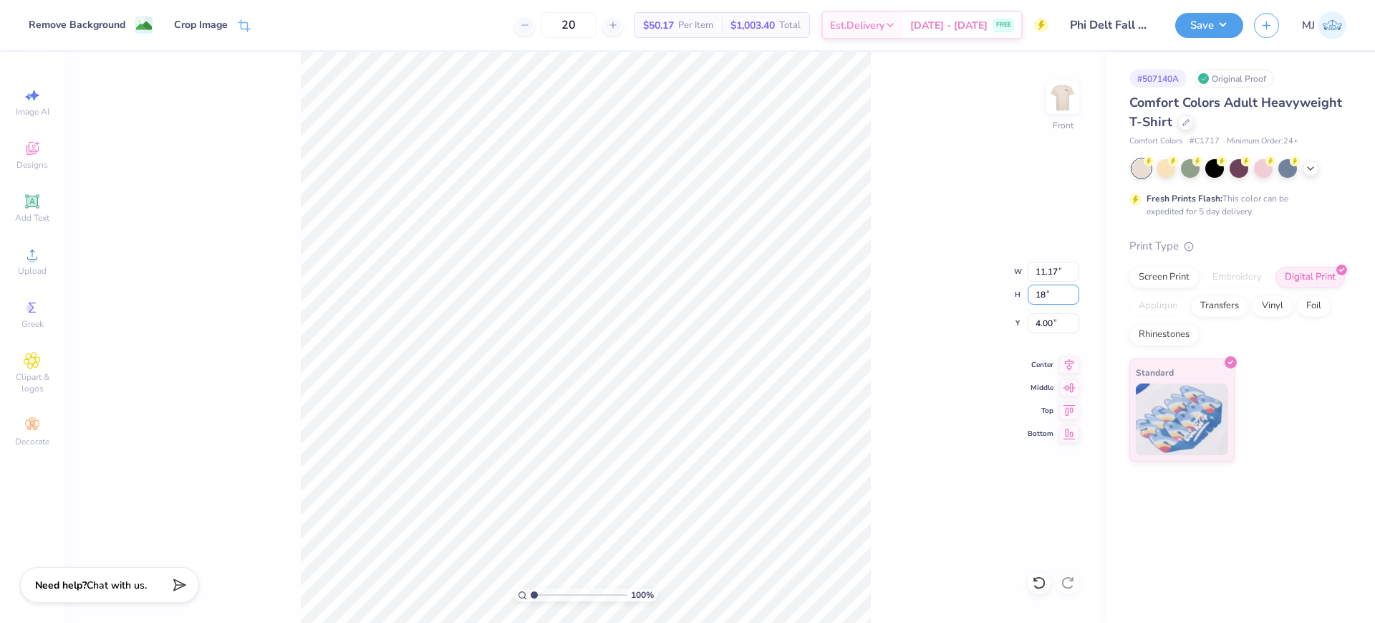
type input "18"
type input "13.40"
type input "18.00"
click at [1046, 325] on input "2.50" at bounding box center [1054, 323] width 52 height 20
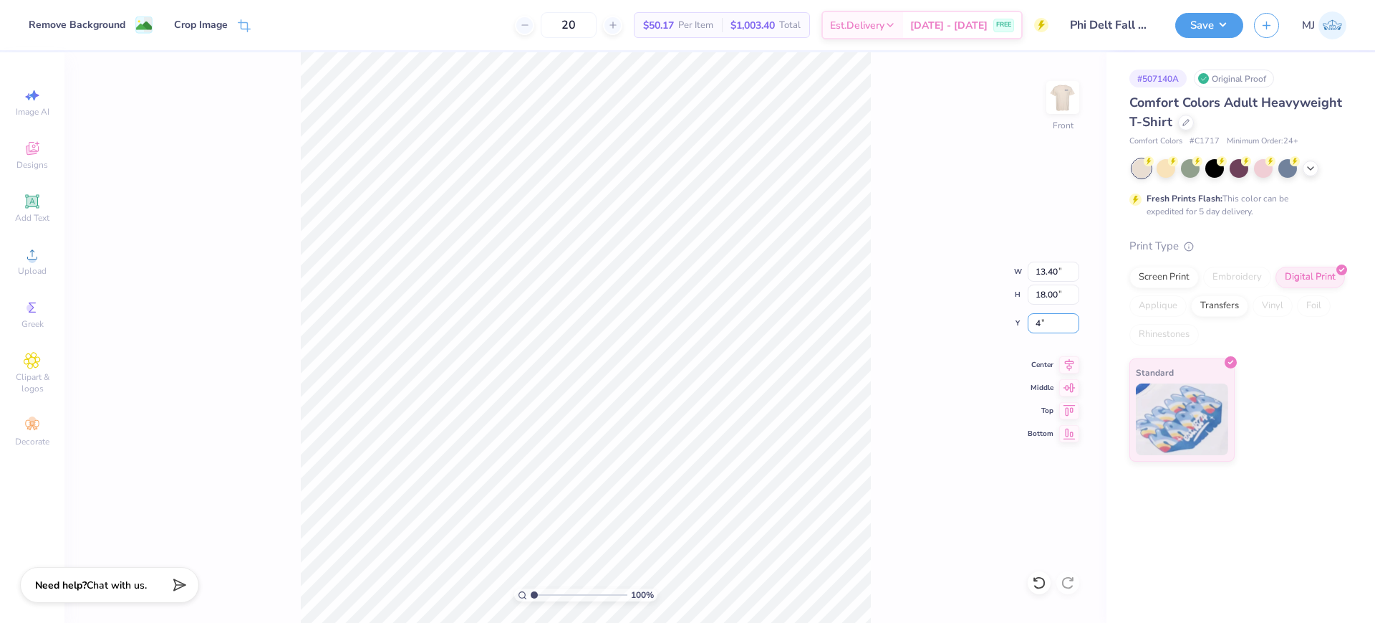
type input "4.00"
drag, startPoint x: 1045, startPoint y: 294, endPoint x: 1029, endPoint y: 294, distance: 15.8
click at [1029, 294] on input "18.00" at bounding box center [1054, 294] width 52 height 20
click at [1047, 292] on input "18.00" at bounding box center [1054, 294] width 52 height 20
click at [1047, 296] on input "18.00" at bounding box center [1054, 294] width 52 height 20
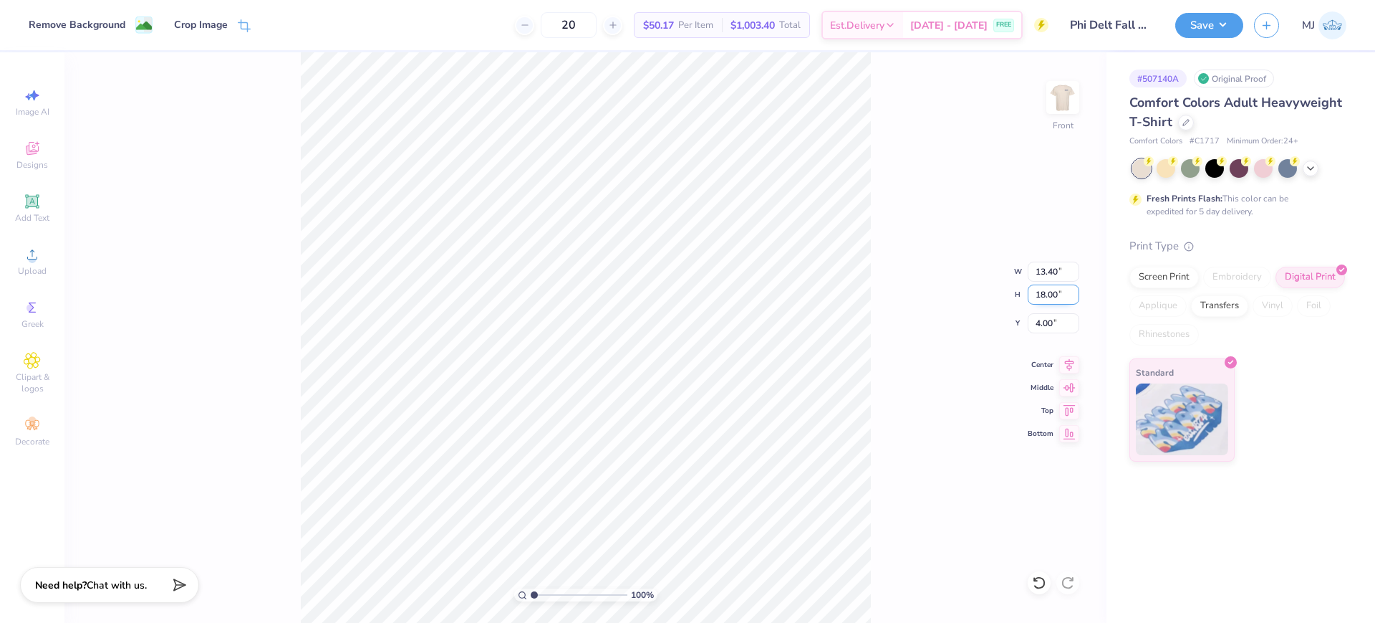
click at [1044, 296] on input "18.00" at bounding box center [1054, 294] width 52 height 20
type input "15.00"
click at [872, 322] on div "100 % Front W 13.40 13.40 " H 18.00 18.00 " Y 4.00 4.00 " Center Middle Top Bot…" at bounding box center [585, 337] width 1042 height 570
click at [1045, 294] on input "18.00" at bounding box center [1054, 294] width 52 height 20
type input "15.00"
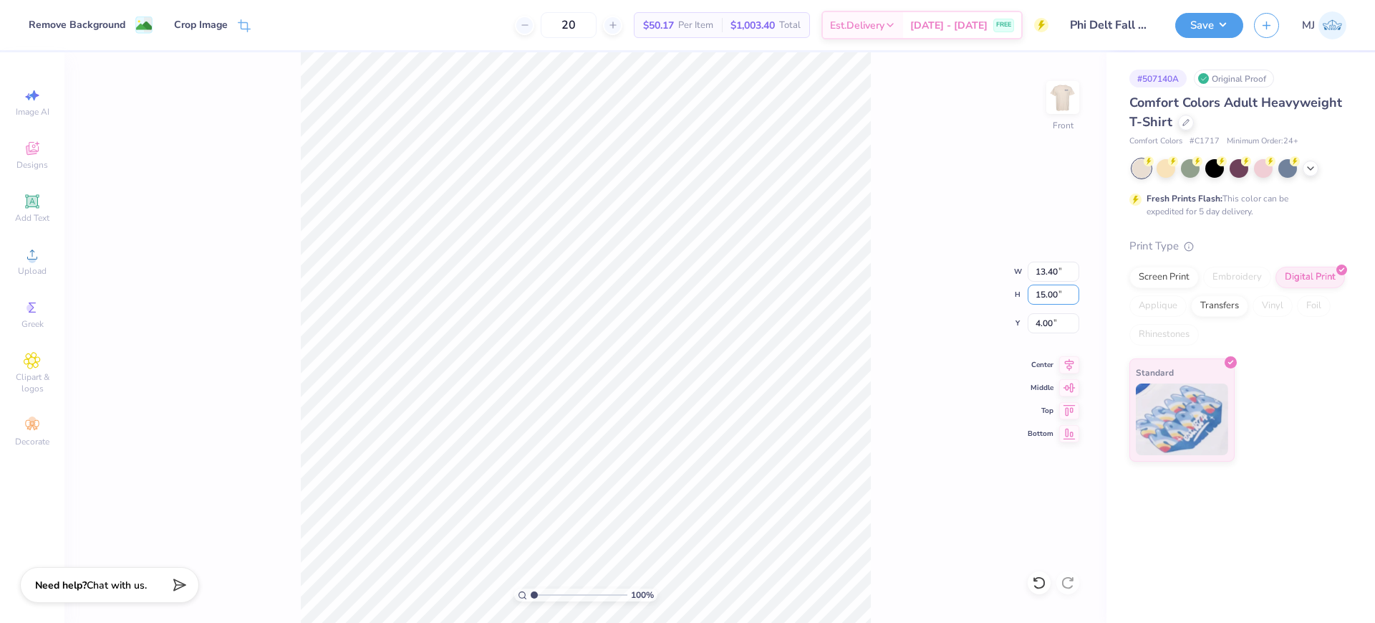
type input "11.17"
click at [1045, 323] on input "5.50" at bounding box center [1054, 323] width 52 height 20
type input "4.00"
click at [889, 330] on div "100 % Front W 11.17 11.17 " H 15.00 15.00 " Y 4.00 4.00 " Center Middle Top Bot…" at bounding box center [585, 337] width 1042 height 570
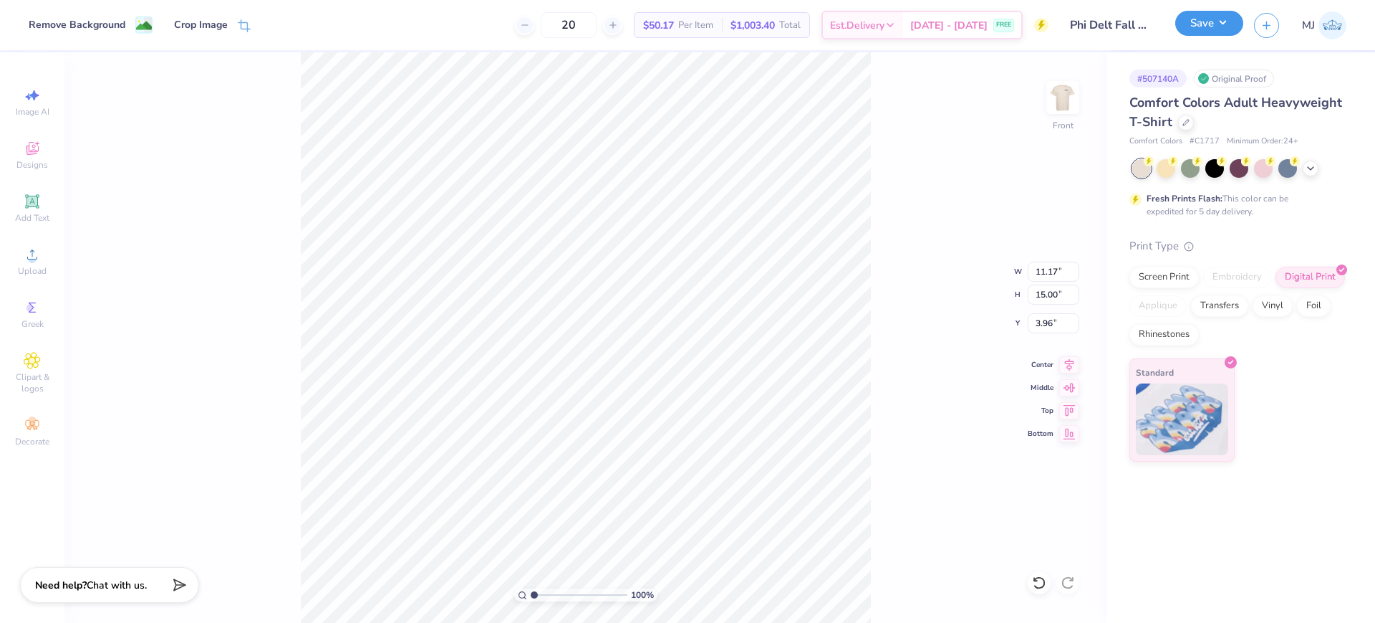
click at [1220, 27] on button "Save" at bounding box center [1210, 23] width 68 height 25
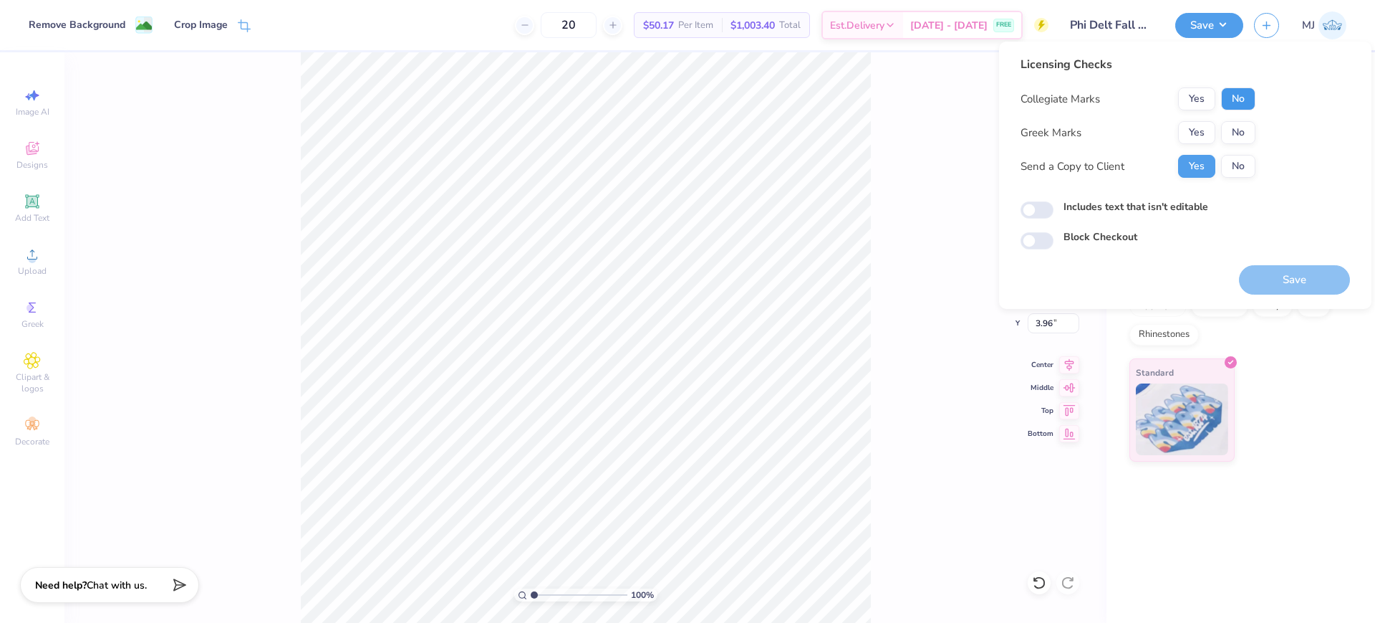
click at [1244, 97] on button "No" at bounding box center [1238, 98] width 34 height 23
click at [1209, 130] on button "Yes" at bounding box center [1196, 132] width 37 height 23
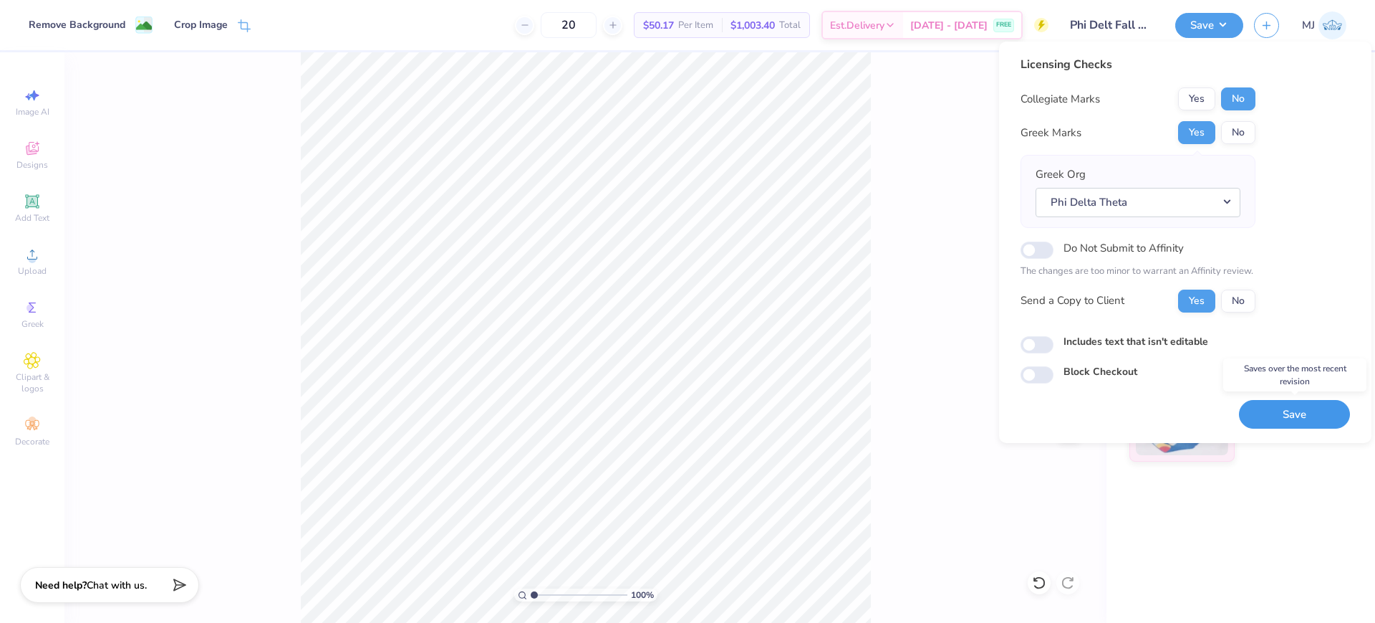
click at [1276, 420] on button "Save" at bounding box center [1294, 414] width 111 height 29
